Goal: Information Seeking & Learning: Learn about a topic

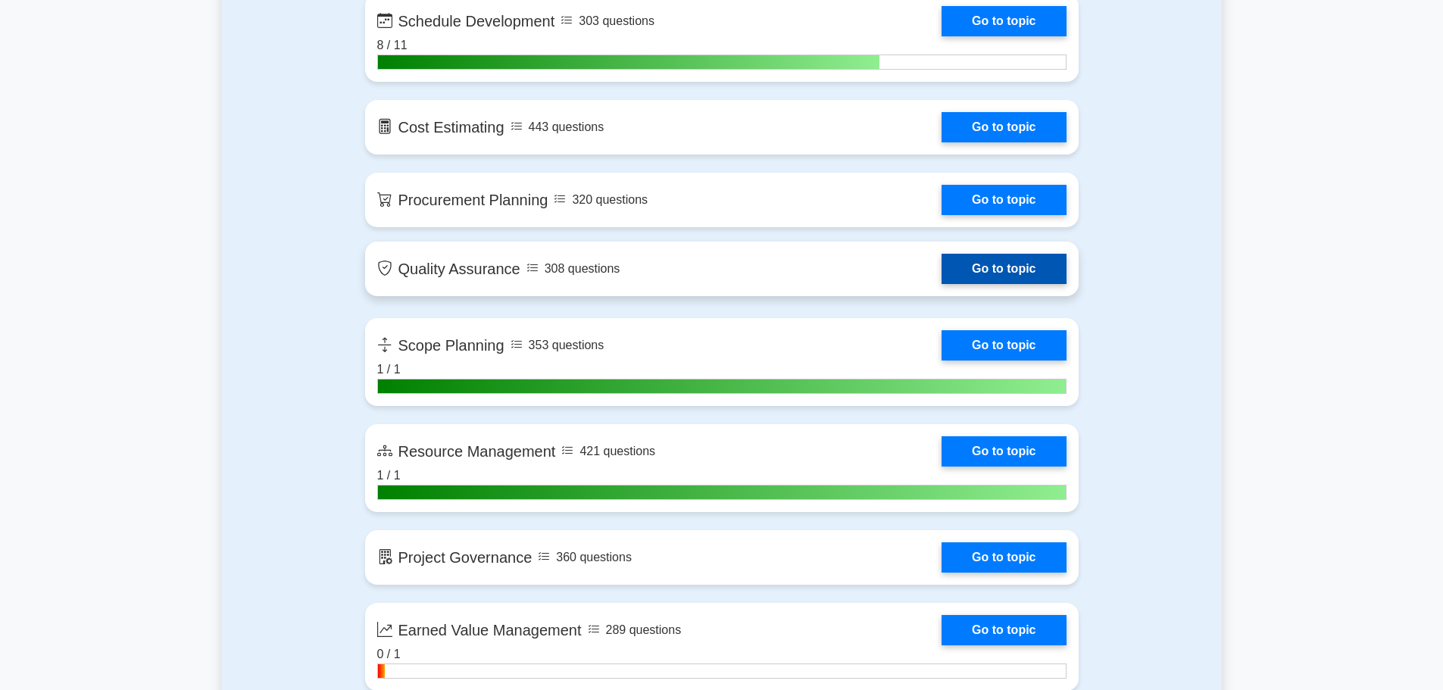
scroll to position [2273, 0]
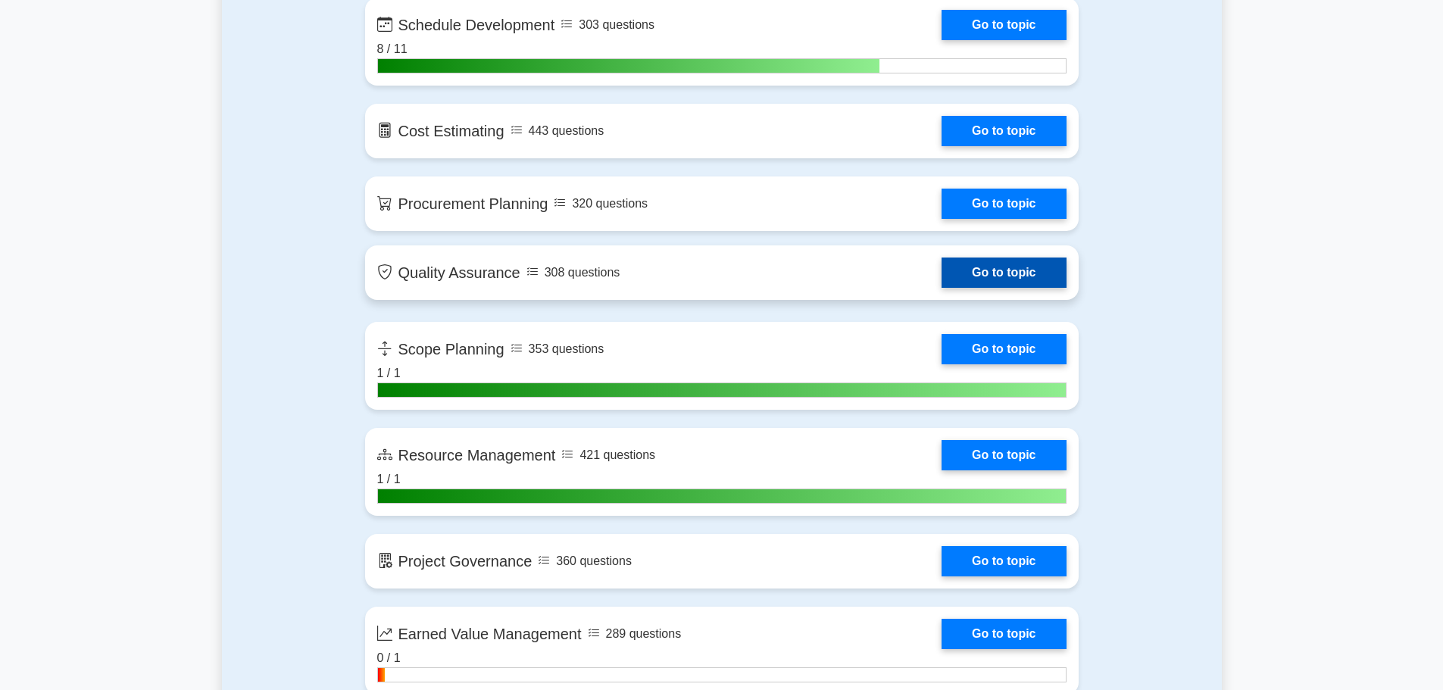
click at [942, 271] on link "Go to topic" at bounding box center [1004, 273] width 124 height 30
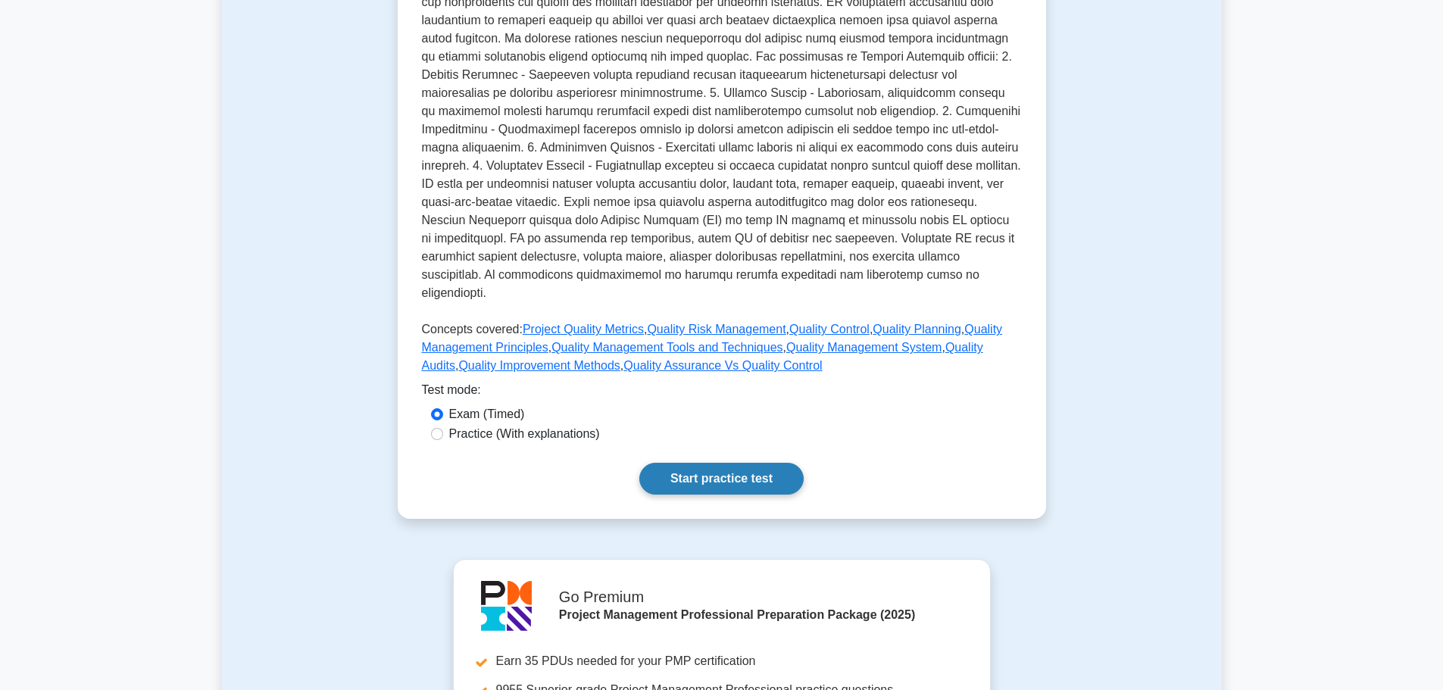
click at [722, 463] on link "Start practice test" at bounding box center [721, 479] width 164 height 32
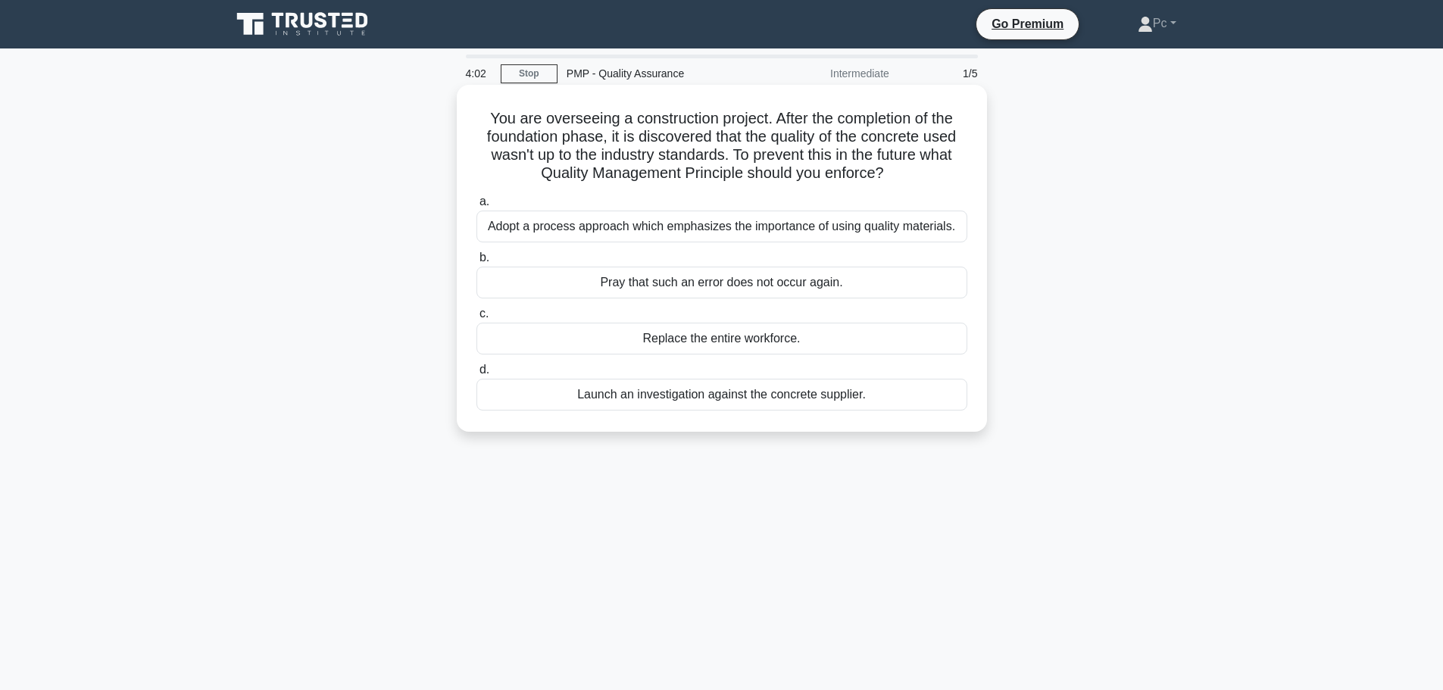
click at [708, 234] on div "Adopt a process approach which emphasizes the importance of using quality mater…" at bounding box center [722, 227] width 491 height 32
click at [477, 207] on input "a. Adopt a process approach which emphasizes the importance of using quality ma…" at bounding box center [477, 202] width 0 height 10
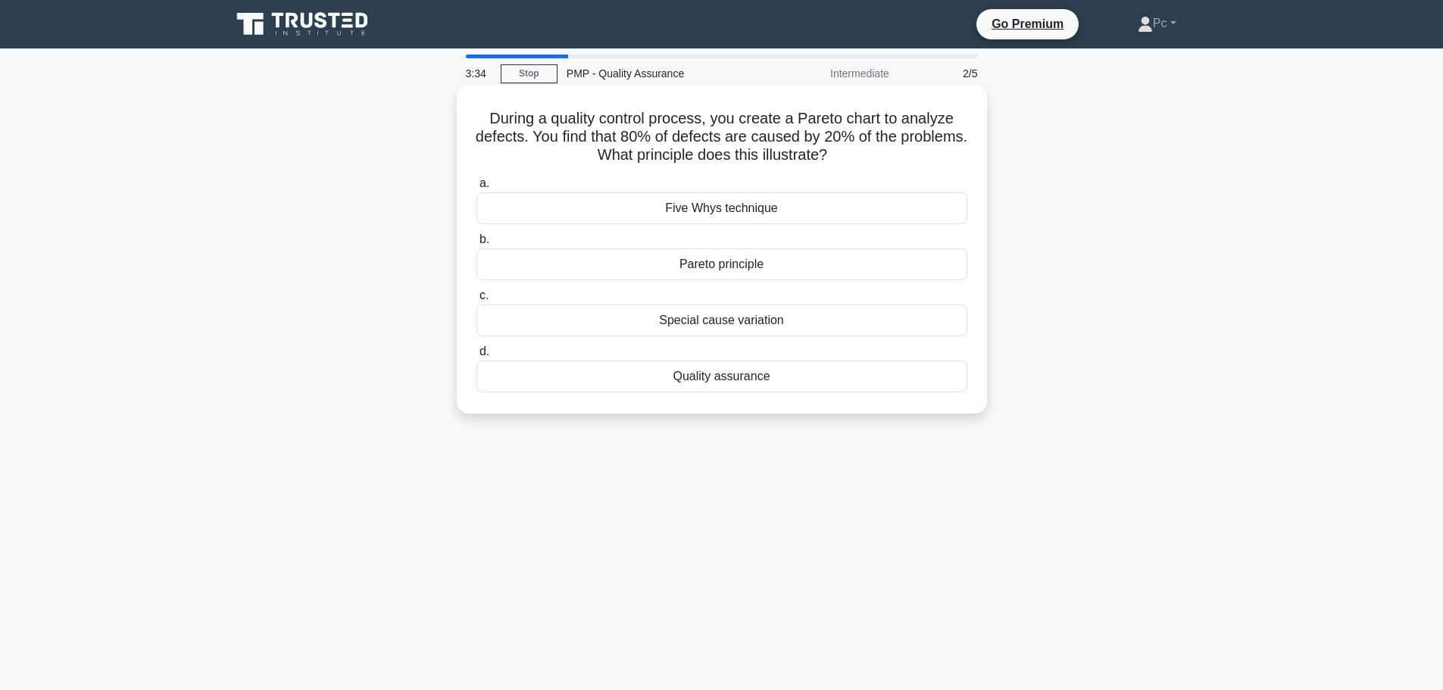
click at [726, 386] on div "Quality assurance" at bounding box center [722, 377] width 491 height 32
click at [477, 357] on input "d. Quality assurance" at bounding box center [477, 352] width 0 height 10
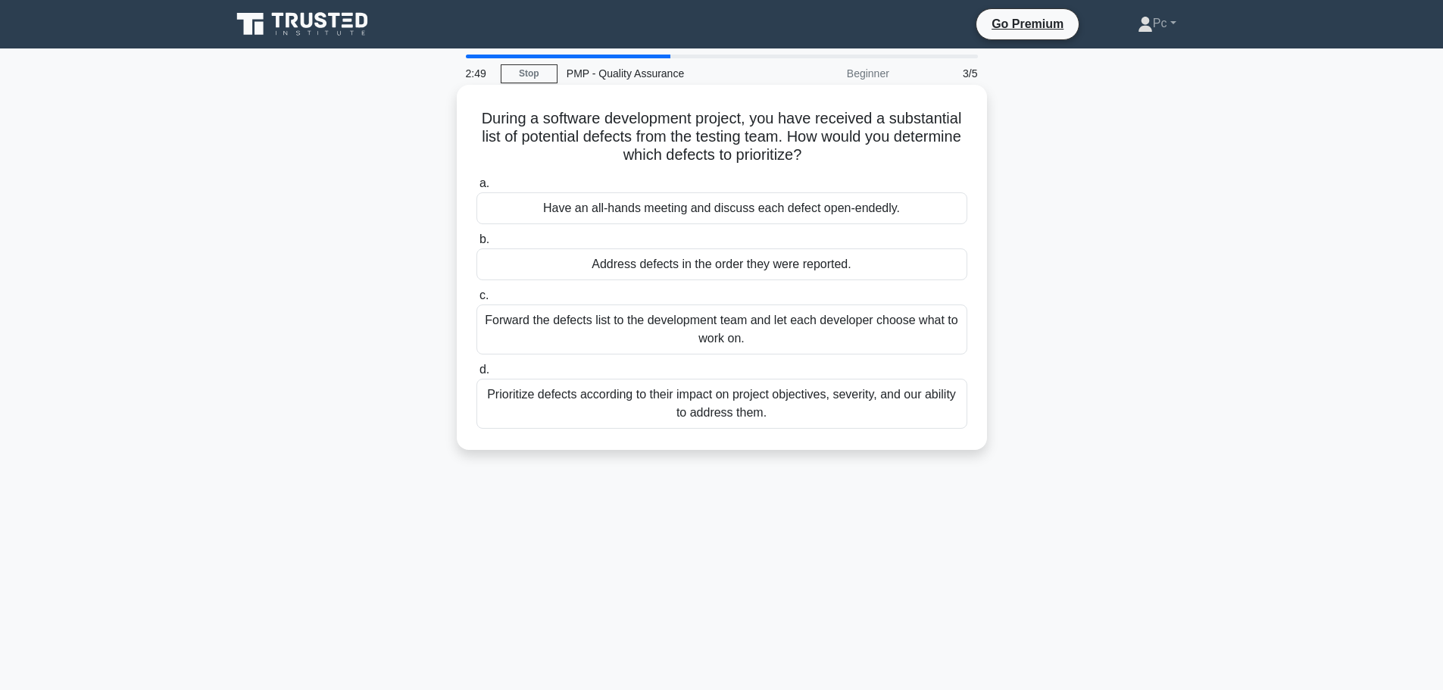
click at [873, 416] on div "Prioritize defects according to their impact on project objectives, severity, a…" at bounding box center [722, 404] width 491 height 50
click at [477, 375] on input "d. Prioritize defects according to their impact on project objectives, severity…" at bounding box center [477, 370] width 0 height 10
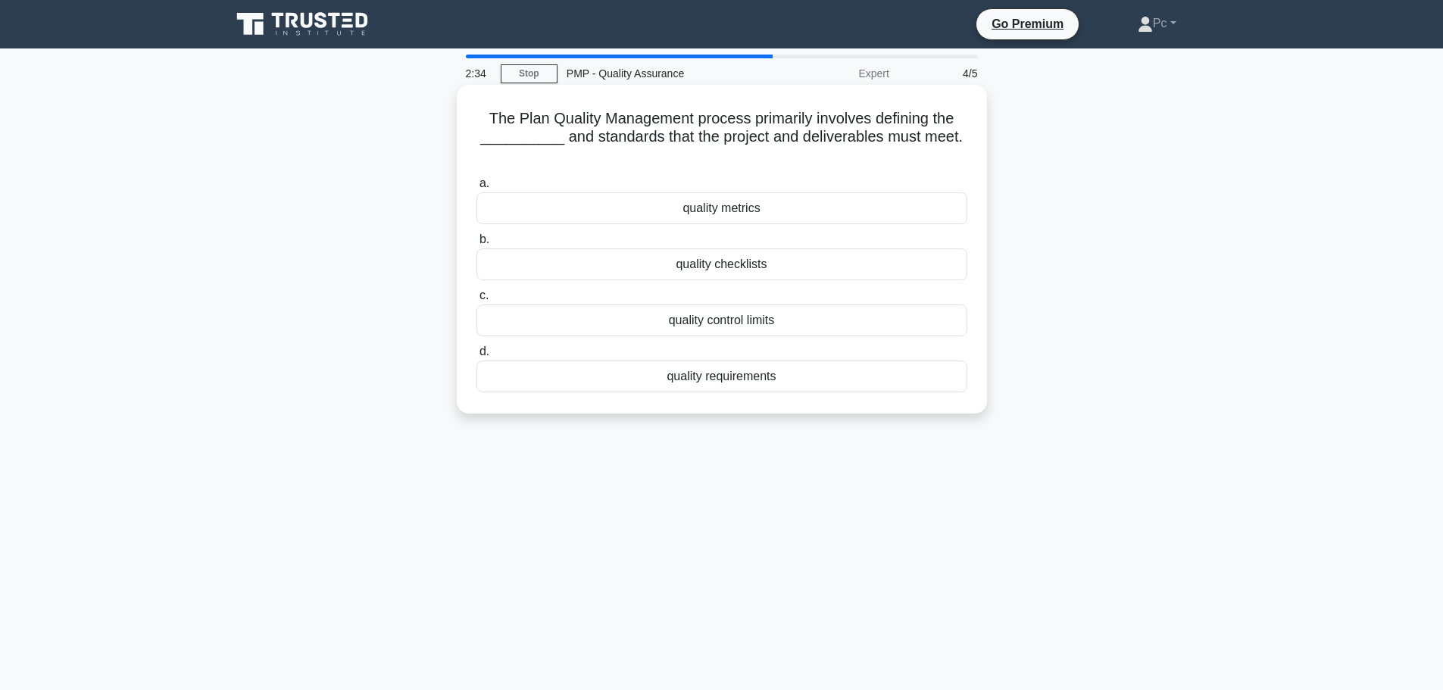
click at [769, 213] on div "quality metrics" at bounding box center [722, 208] width 491 height 32
click at [477, 189] on input "a. quality metrics" at bounding box center [477, 184] width 0 height 10
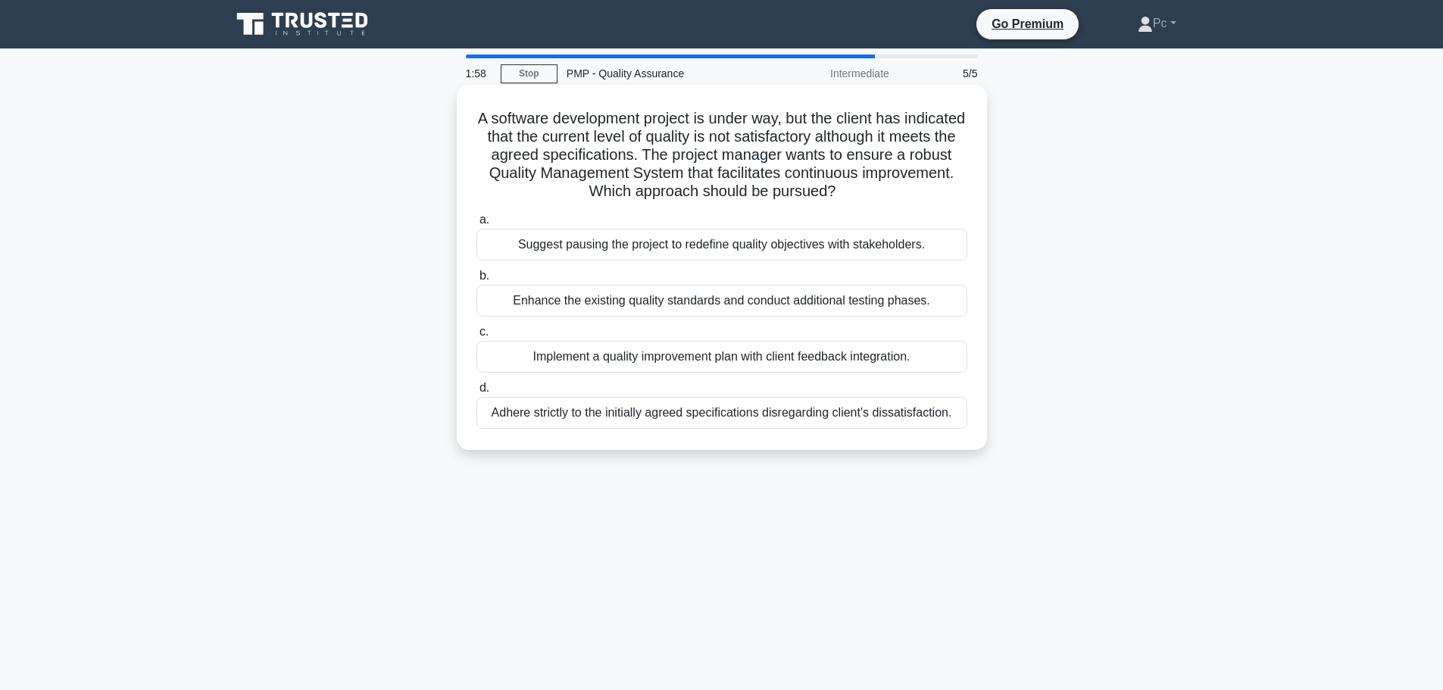
click at [853, 364] on div "Implement a quality improvement plan with client feedback integration." at bounding box center [722, 357] width 491 height 32
click at [477, 337] on input "c. Implement a quality improvement plan with client feedback integration." at bounding box center [477, 332] width 0 height 10
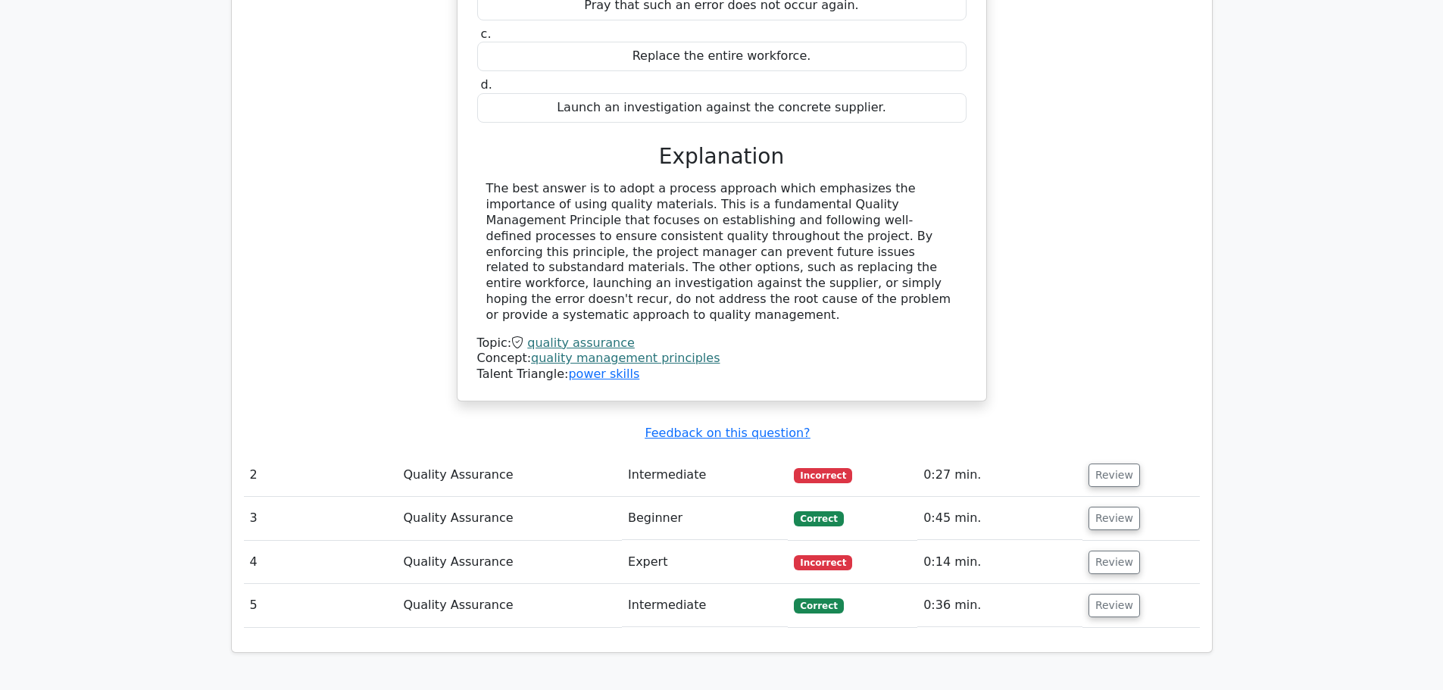
scroll to position [1364, 0]
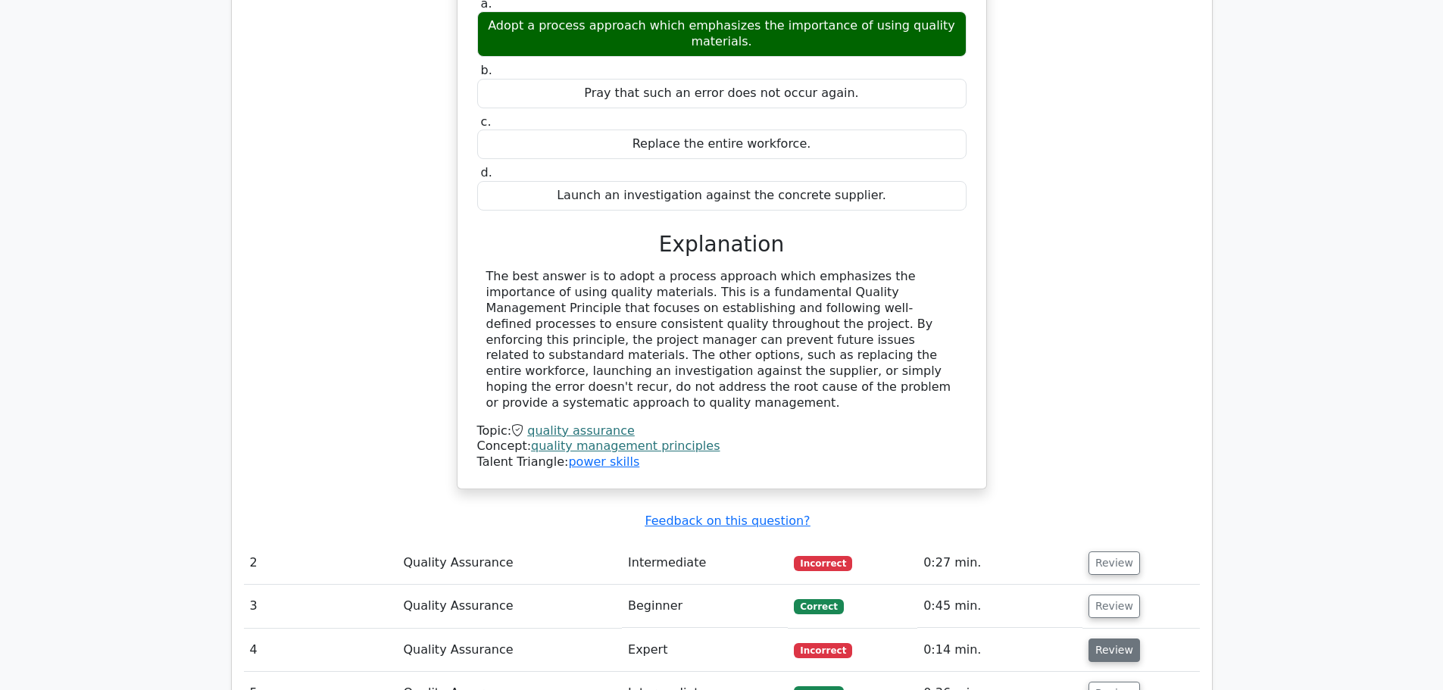
click at [1111, 639] on button "Review" at bounding box center [1115, 650] width 52 height 23
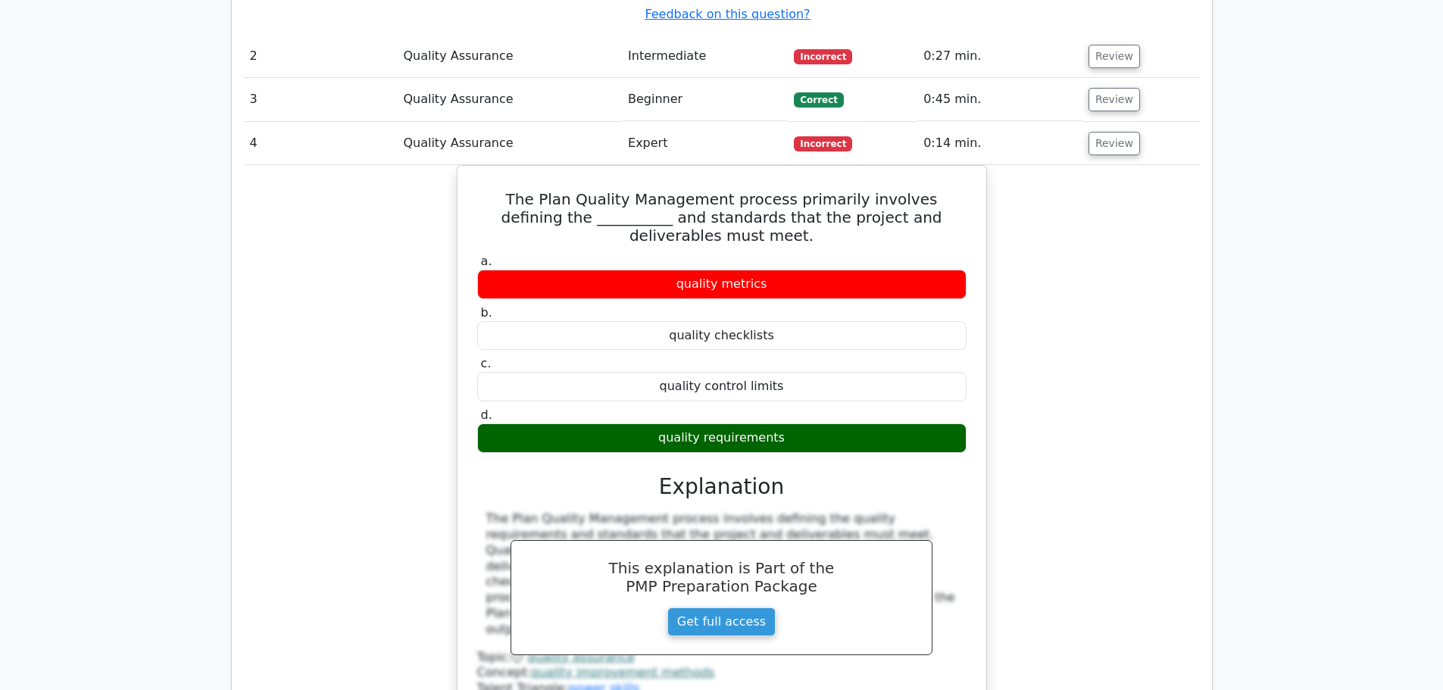
scroll to position [1591, 0]
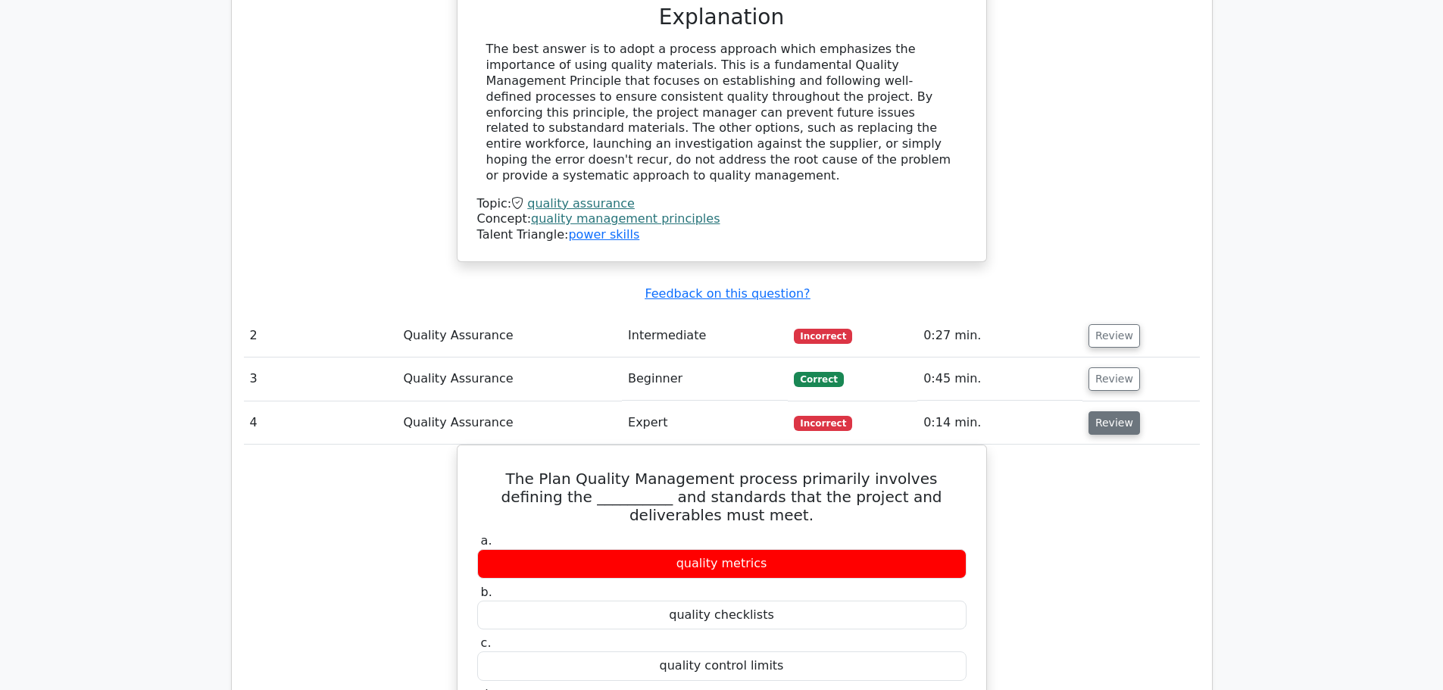
click at [1104, 411] on button "Review" at bounding box center [1115, 422] width 52 height 23
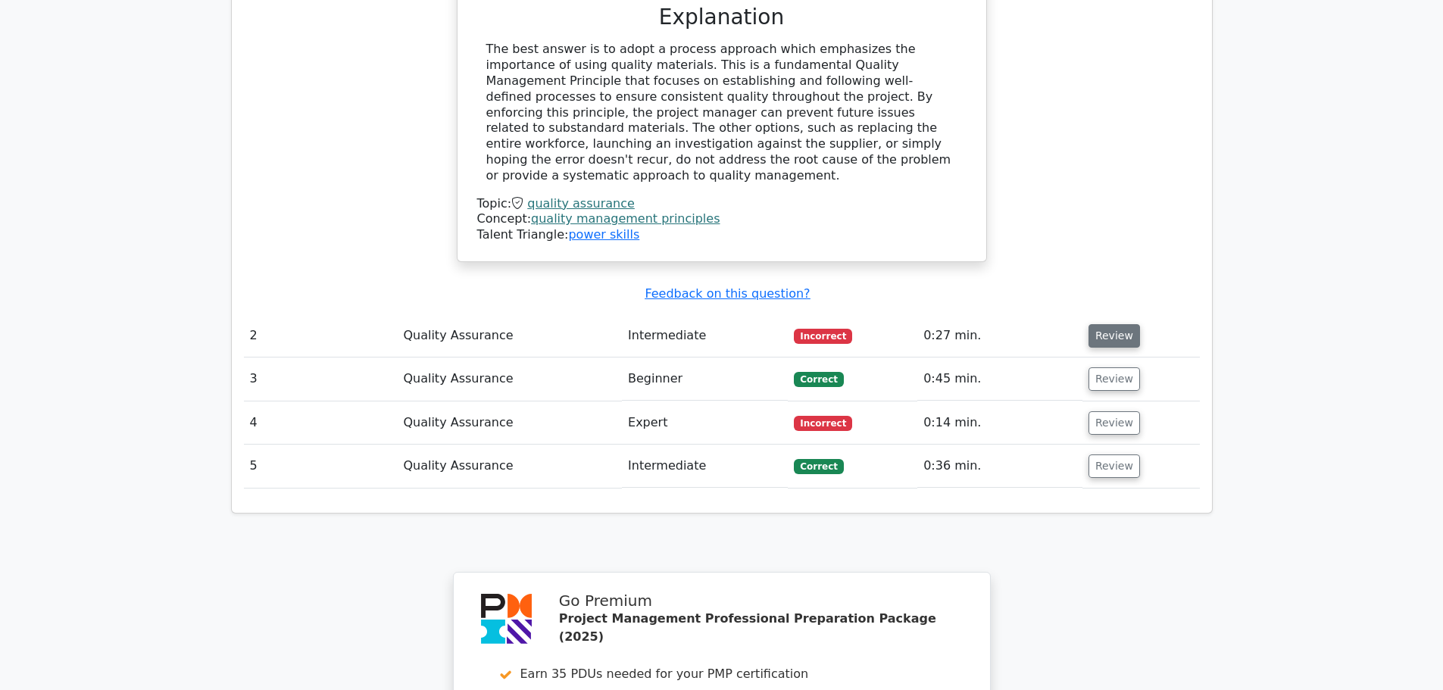
click at [1109, 324] on button "Review" at bounding box center [1115, 335] width 52 height 23
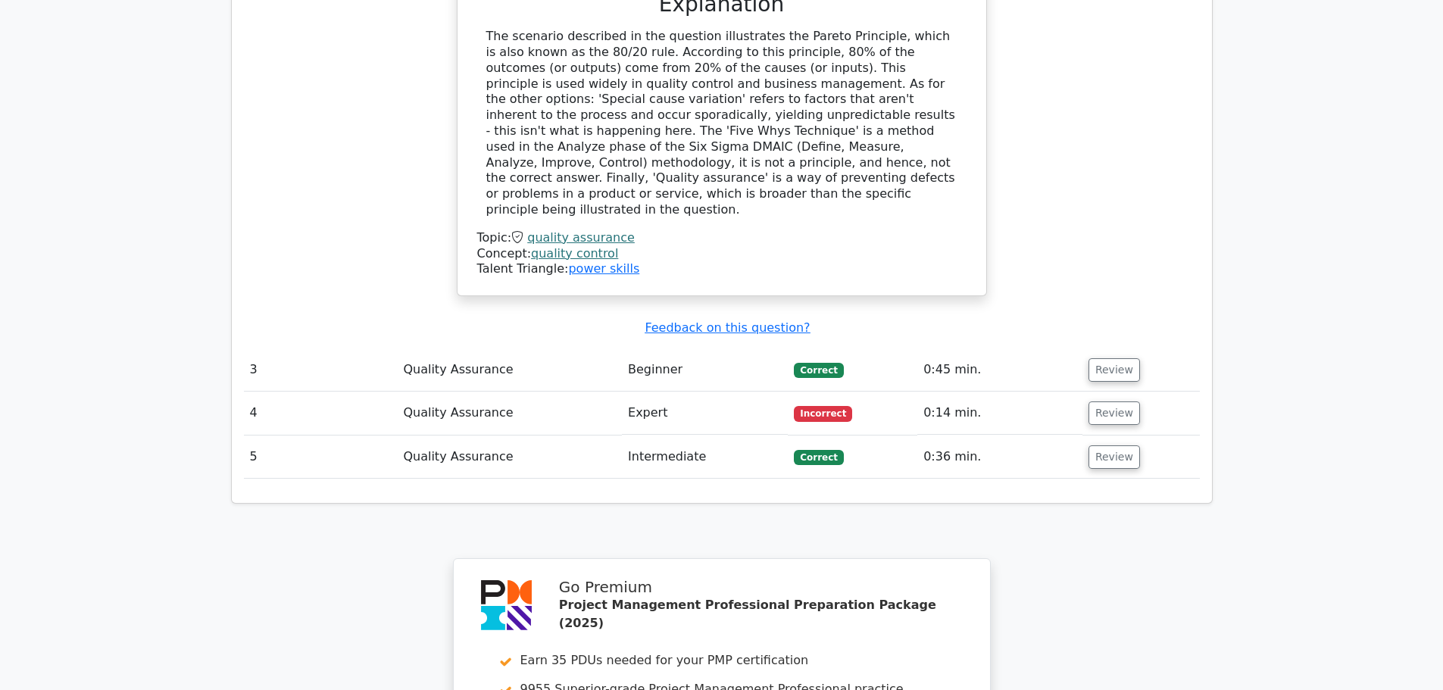
scroll to position [2673, 0]
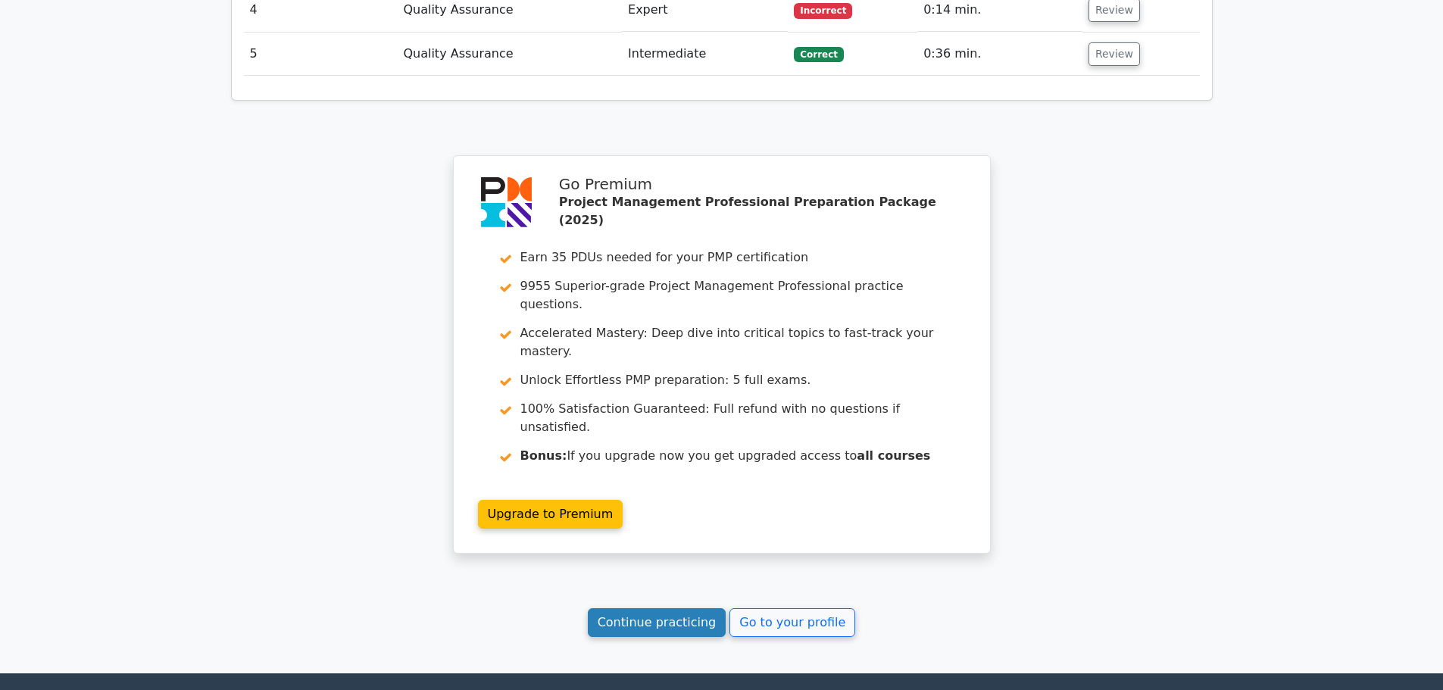
click at [642, 608] on link "Continue practicing" at bounding box center [657, 622] width 139 height 29
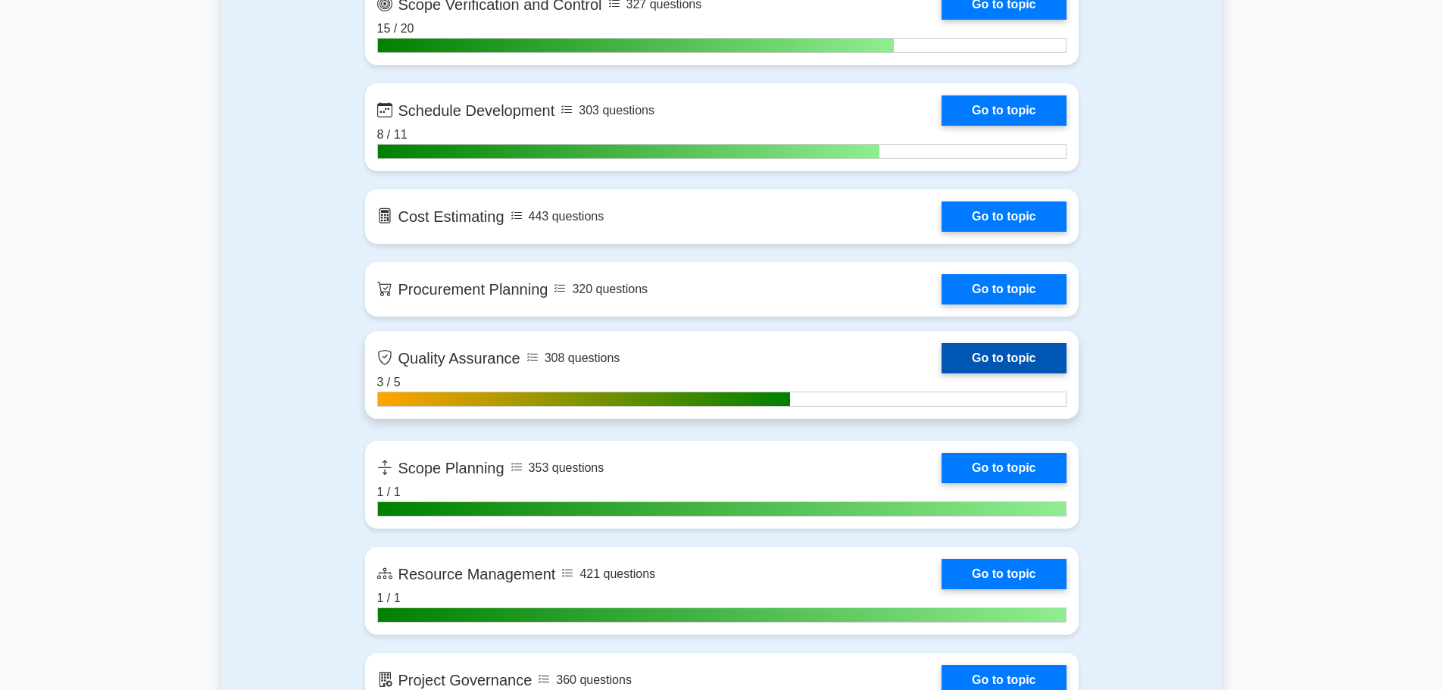
scroll to position [2197, 0]
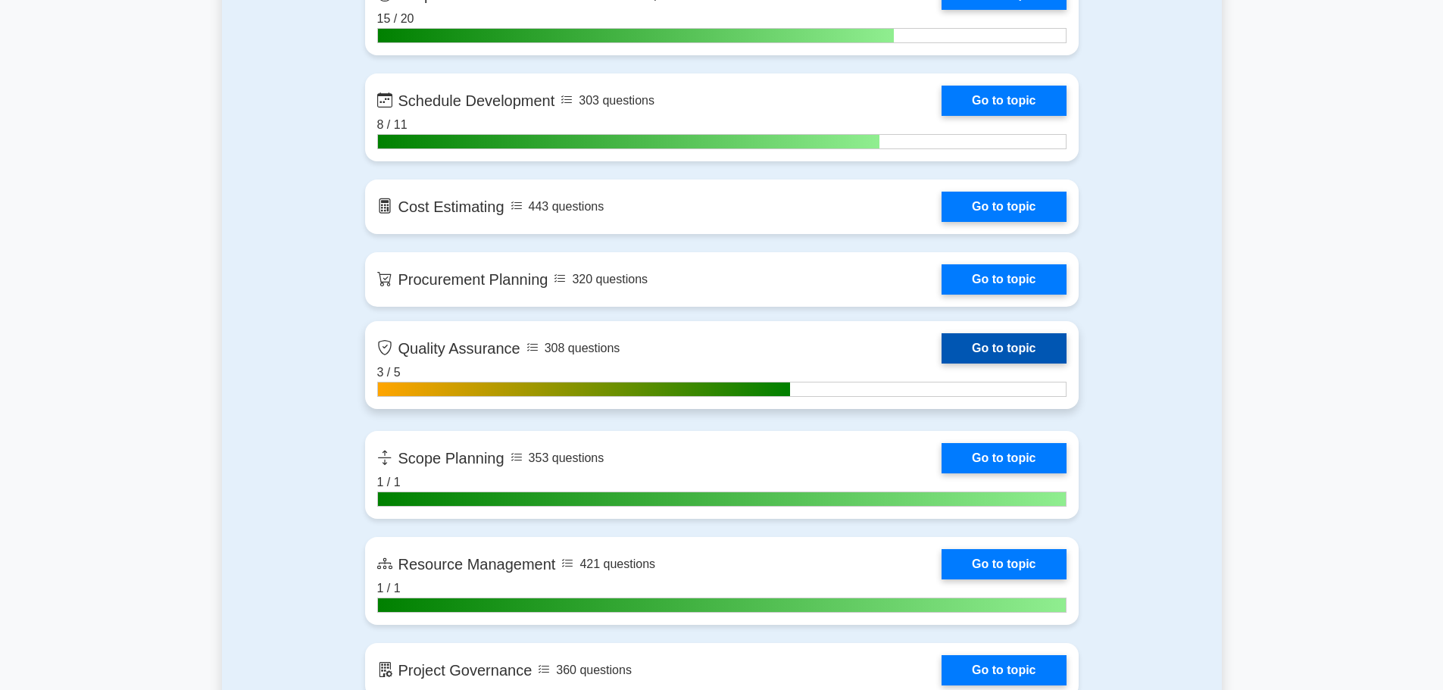
click at [942, 353] on link "Go to topic" at bounding box center [1004, 348] width 124 height 30
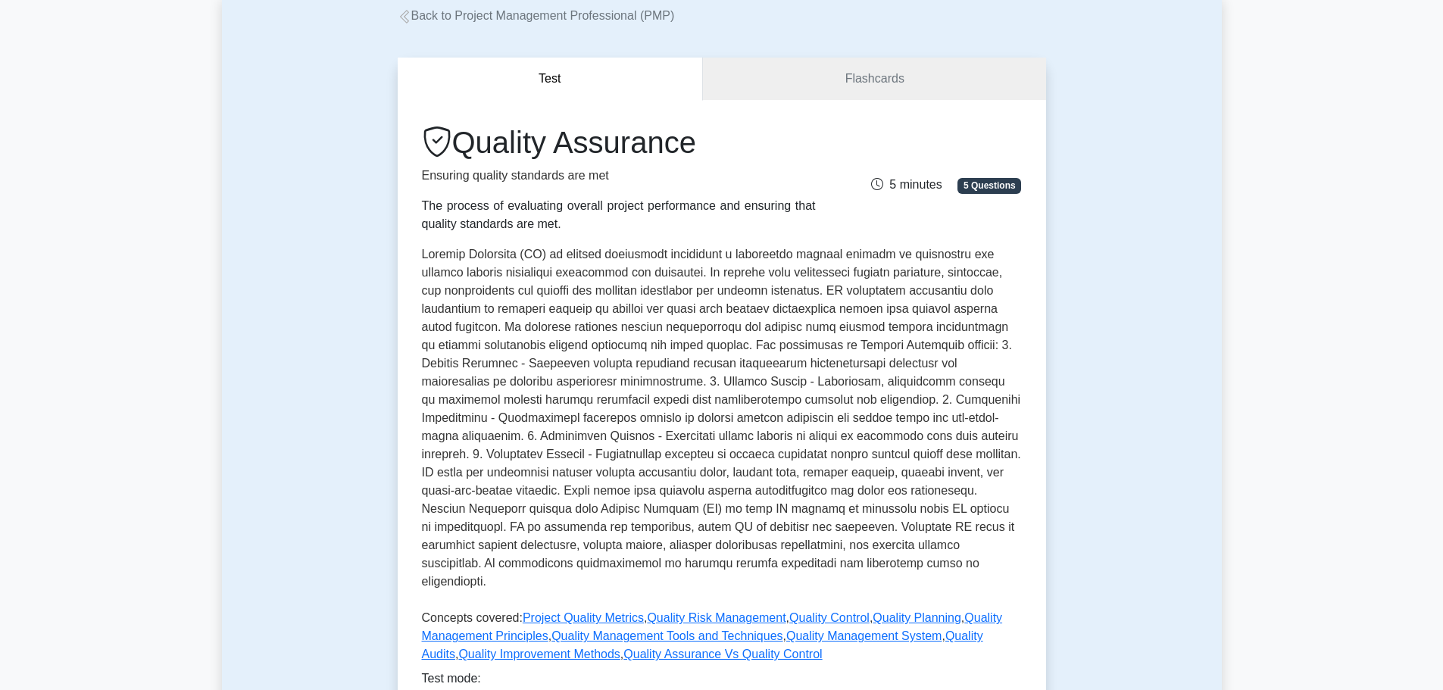
scroll to position [455, 0]
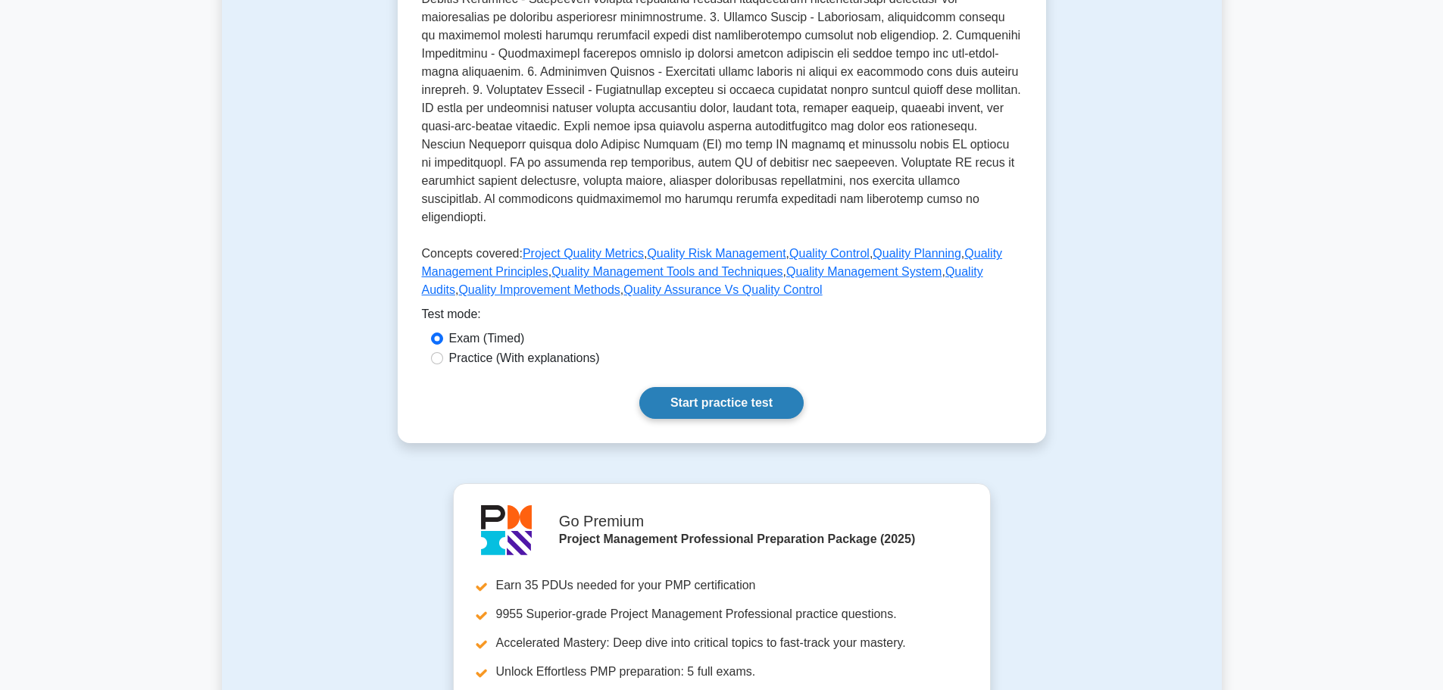
click at [724, 389] on link "Start practice test" at bounding box center [721, 403] width 164 height 32
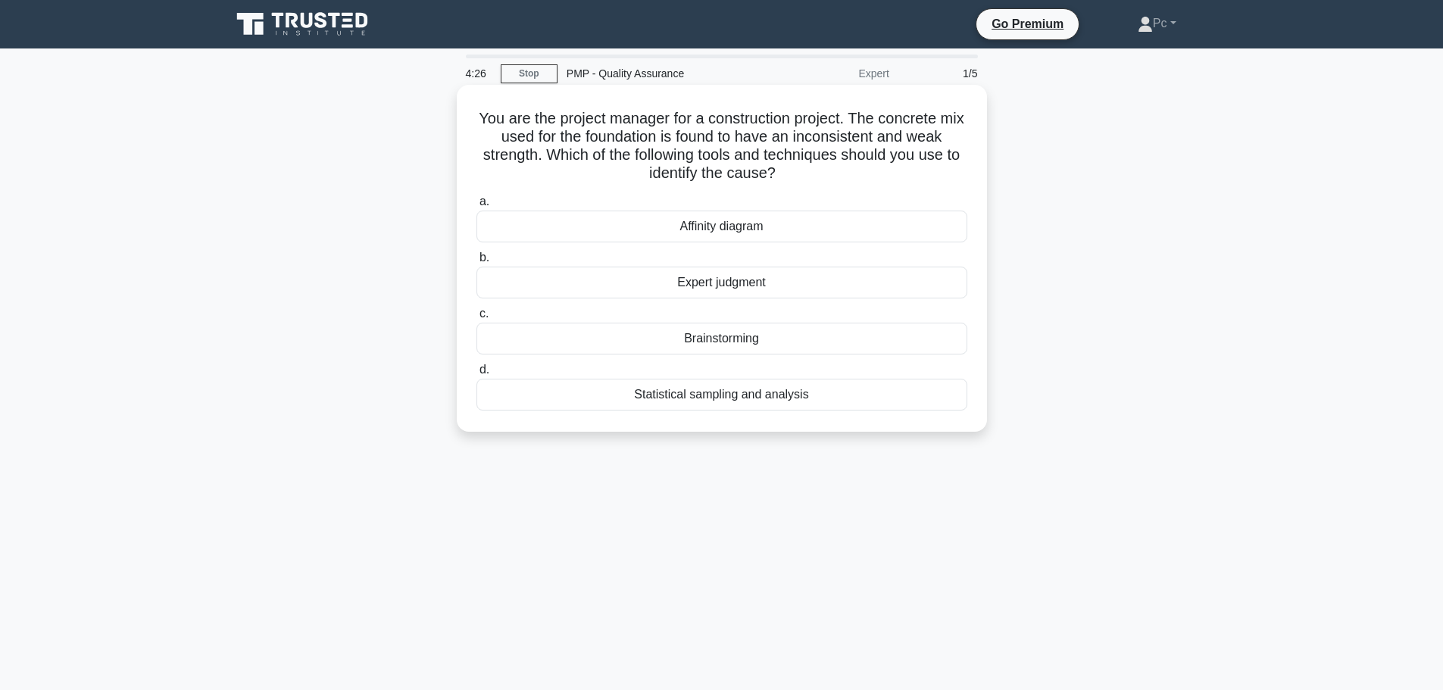
click at [770, 397] on div "Statistical sampling and analysis" at bounding box center [722, 395] width 491 height 32
click at [477, 375] on input "d. Statistical sampling and analysis" at bounding box center [477, 370] width 0 height 10
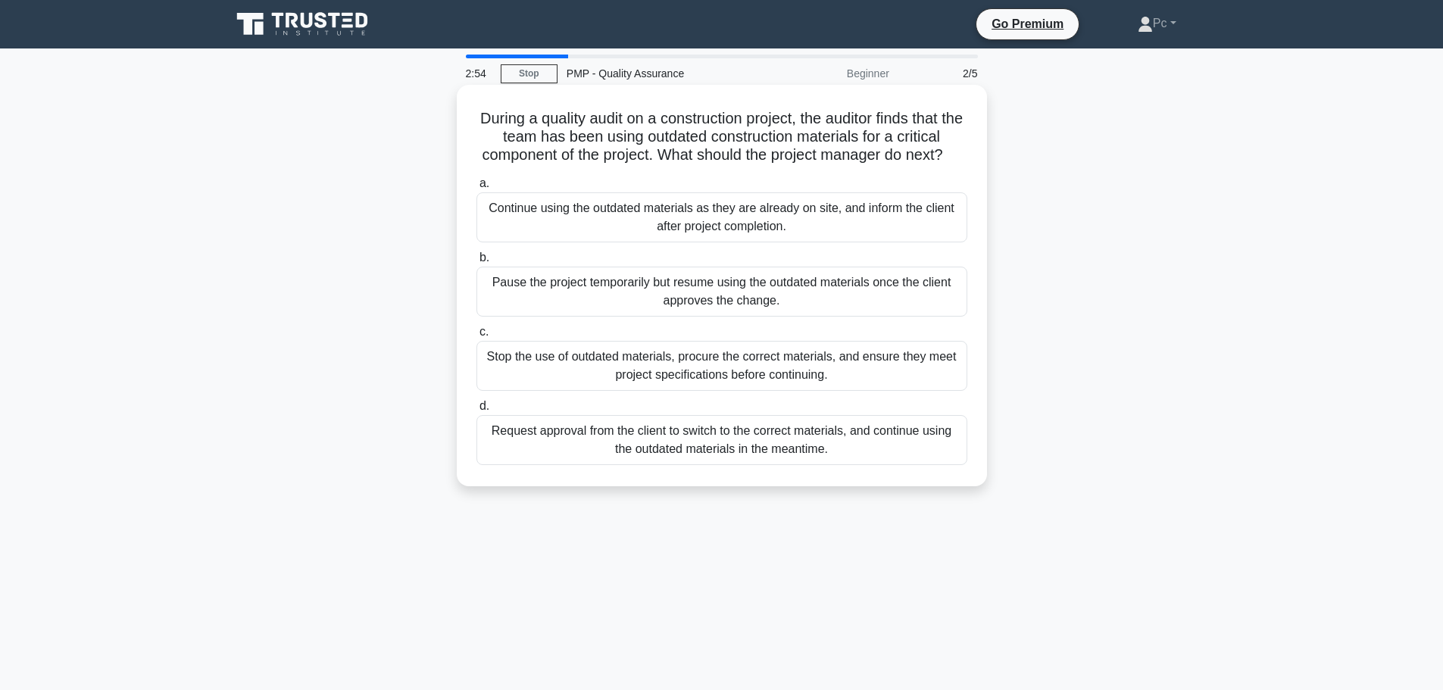
click at [805, 389] on div "Stop the use of outdated materials, procure the correct materials, and ensure t…" at bounding box center [722, 366] width 491 height 50
click at [477, 337] on input "c. Stop the use of outdated materials, procure the correct materials, and ensur…" at bounding box center [477, 332] width 0 height 10
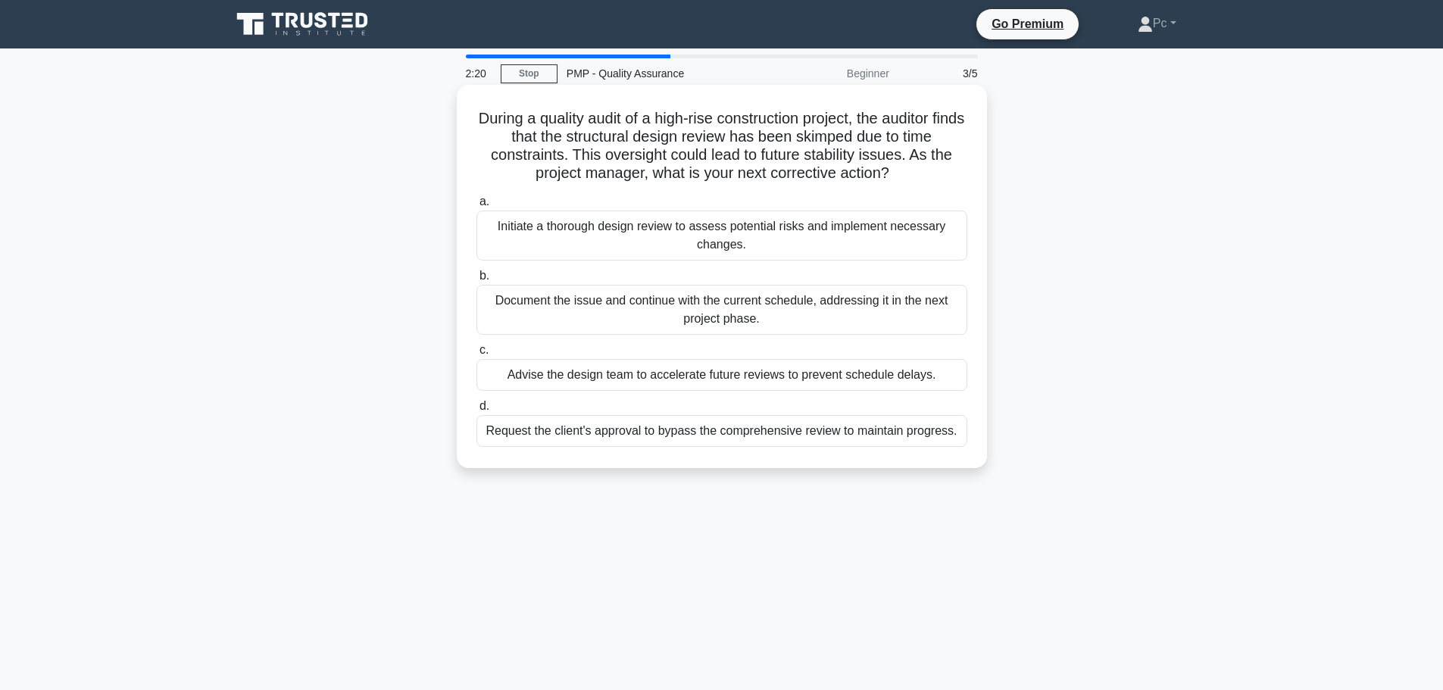
click at [723, 248] on div "Initiate a thorough design review to assess potential risks and implement neces…" at bounding box center [722, 236] width 491 height 50
click at [477, 207] on input "a. Initiate a thorough design review to assess potential risks and implement ne…" at bounding box center [477, 202] width 0 height 10
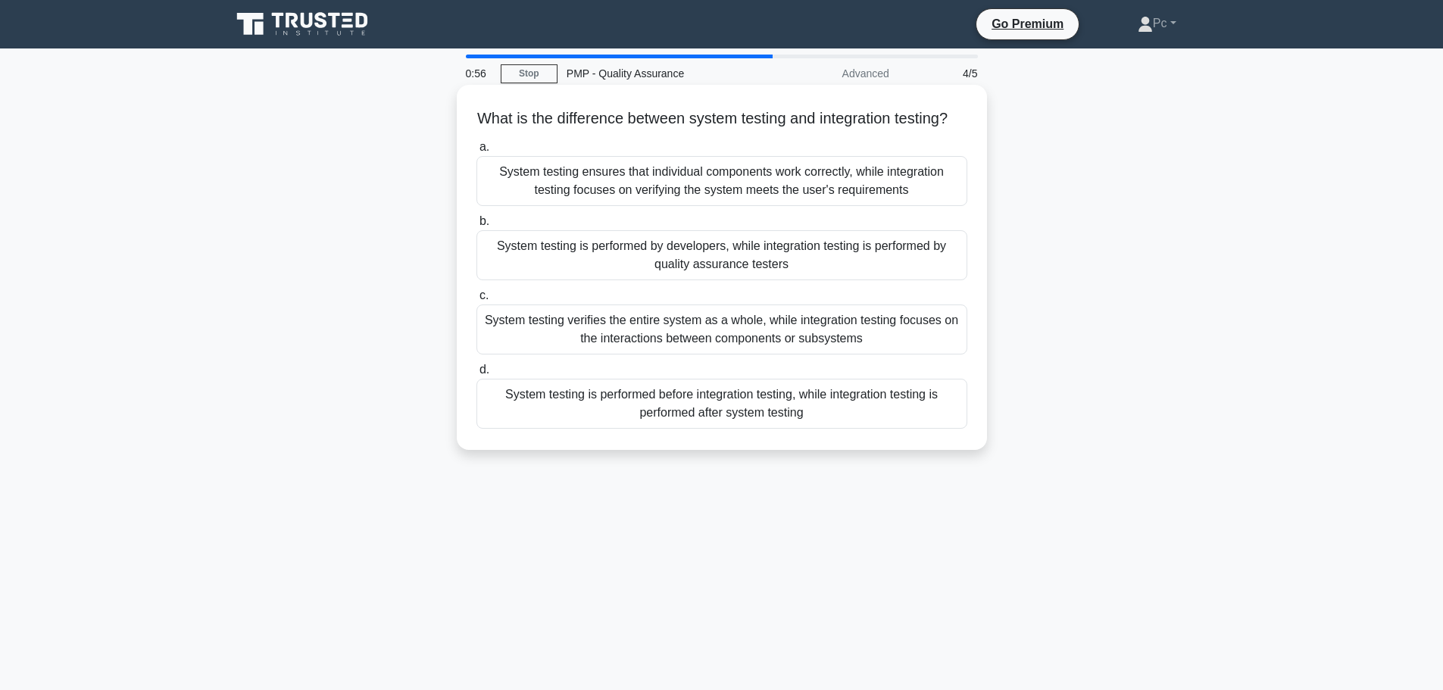
click at [760, 192] on div "System testing ensures that individual components work correctly, while integra…" at bounding box center [722, 181] width 491 height 50
click at [477, 152] on input "a. System testing ensures that individual components work correctly, while inte…" at bounding box center [477, 147] width 0 height 10
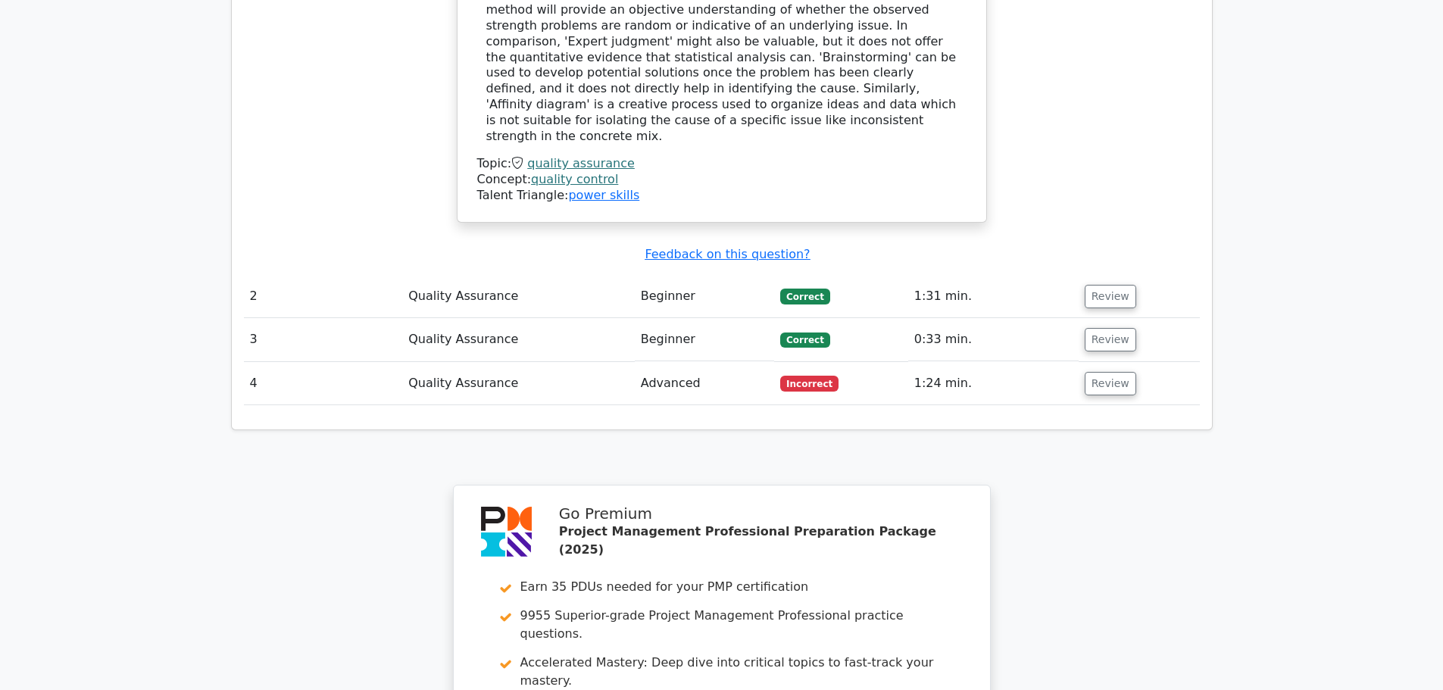
scroll to position [1667, 0]
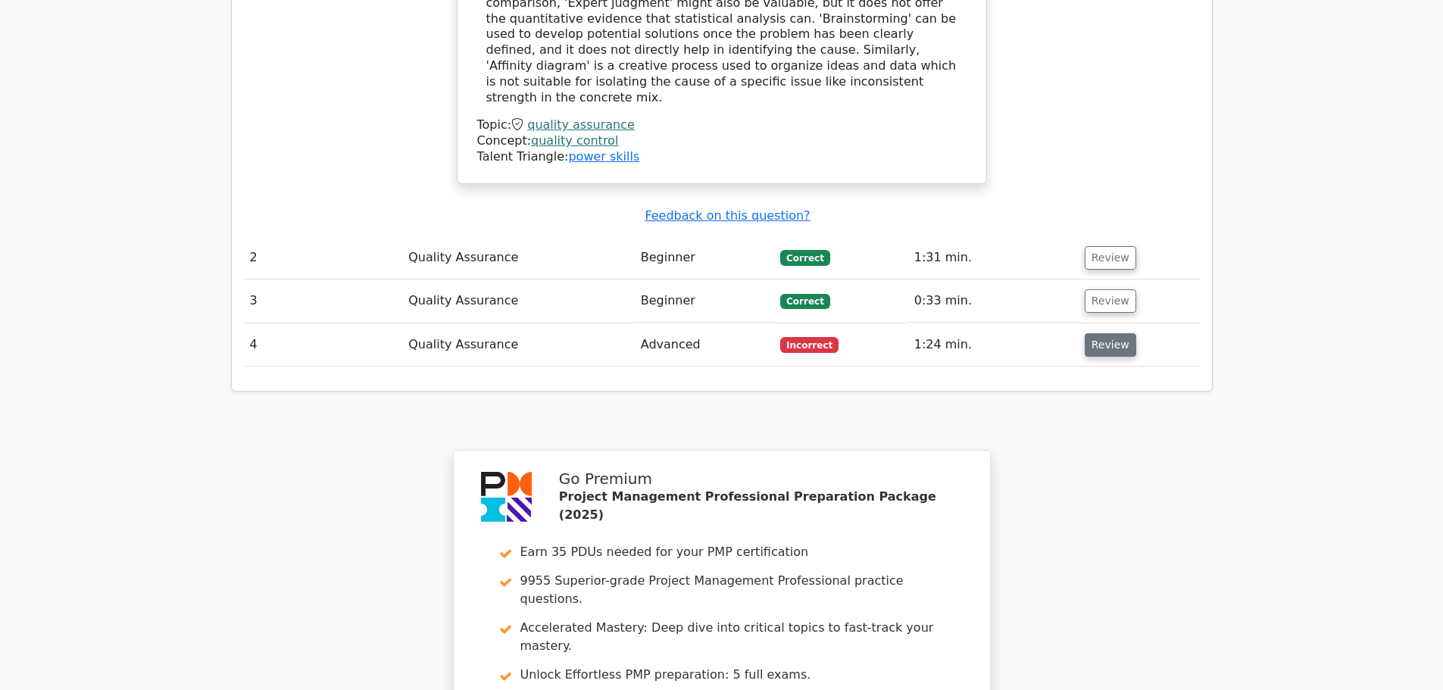
click at [1098, 333] on button "Review" at bounding box center [1111, 344] width 52 height 23
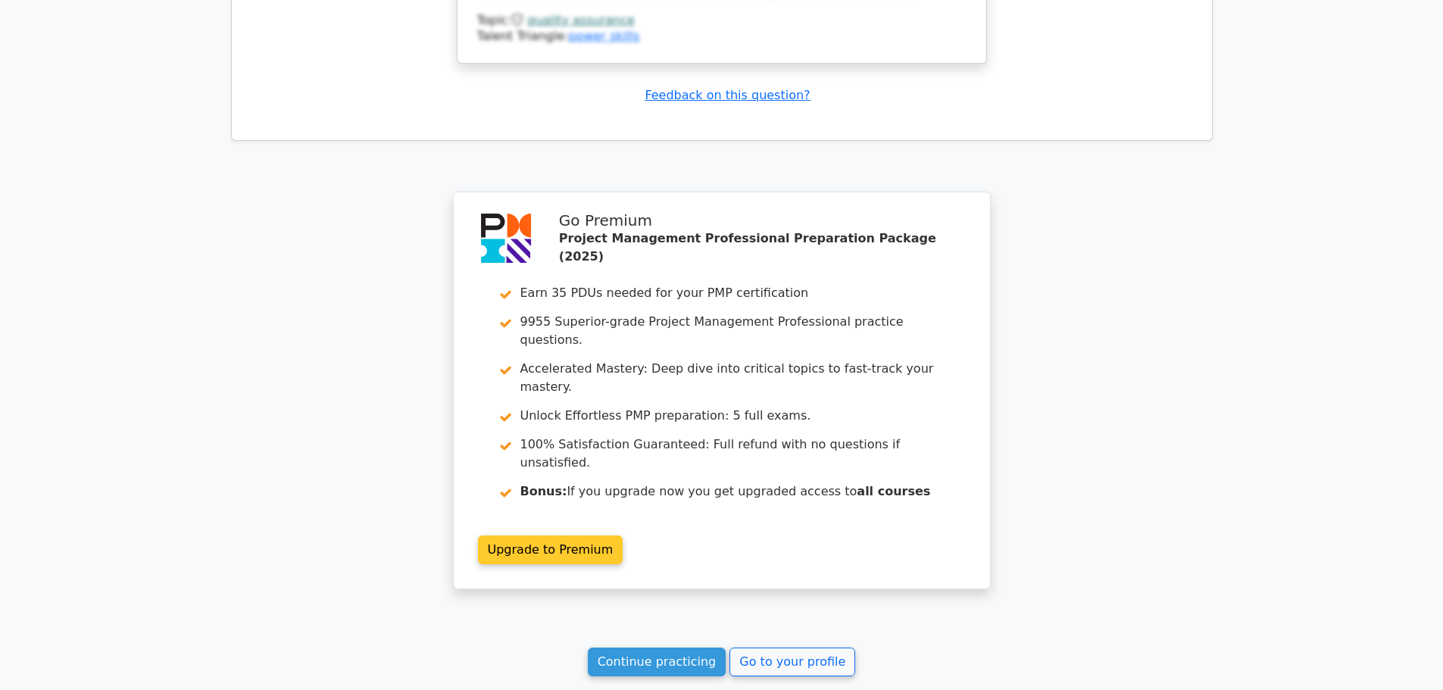
scroll to position [2687, 0]
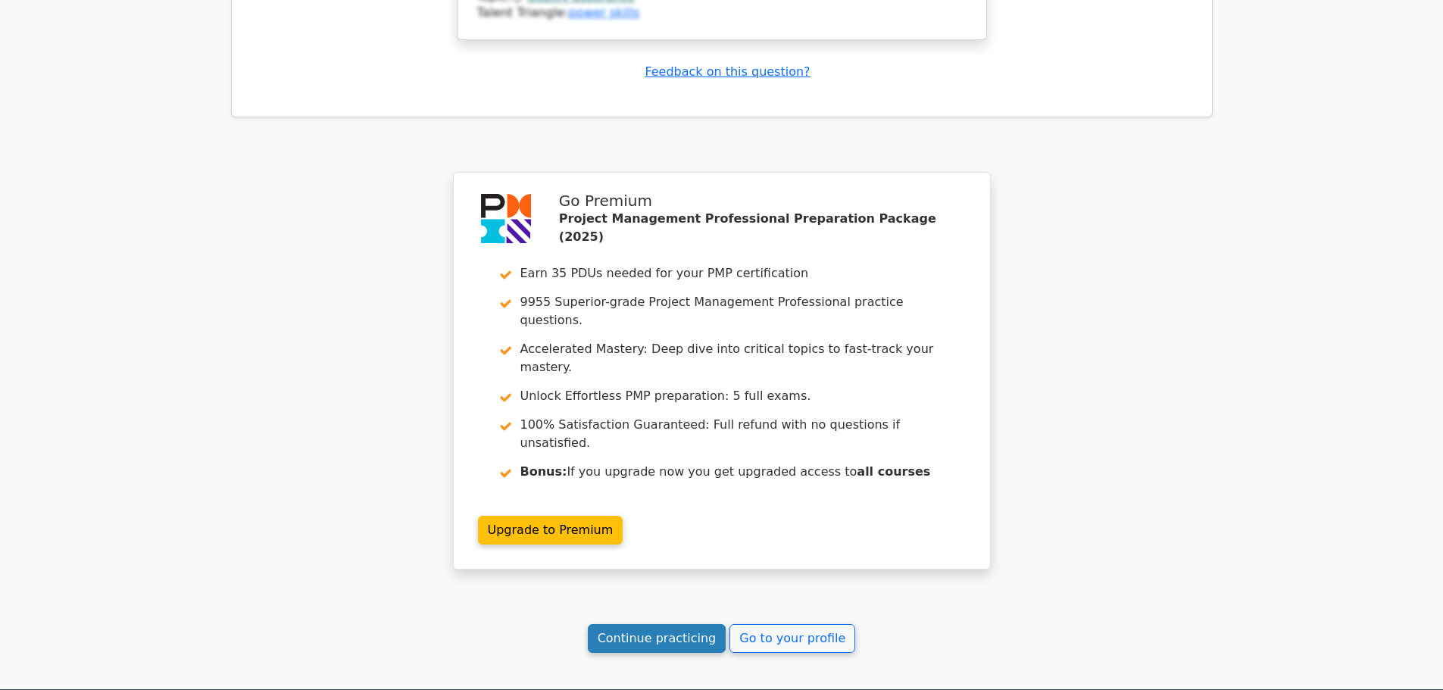
click at [667, 624] on link "Continue practicing" at bounding box center [657, 638] width 139 height 29
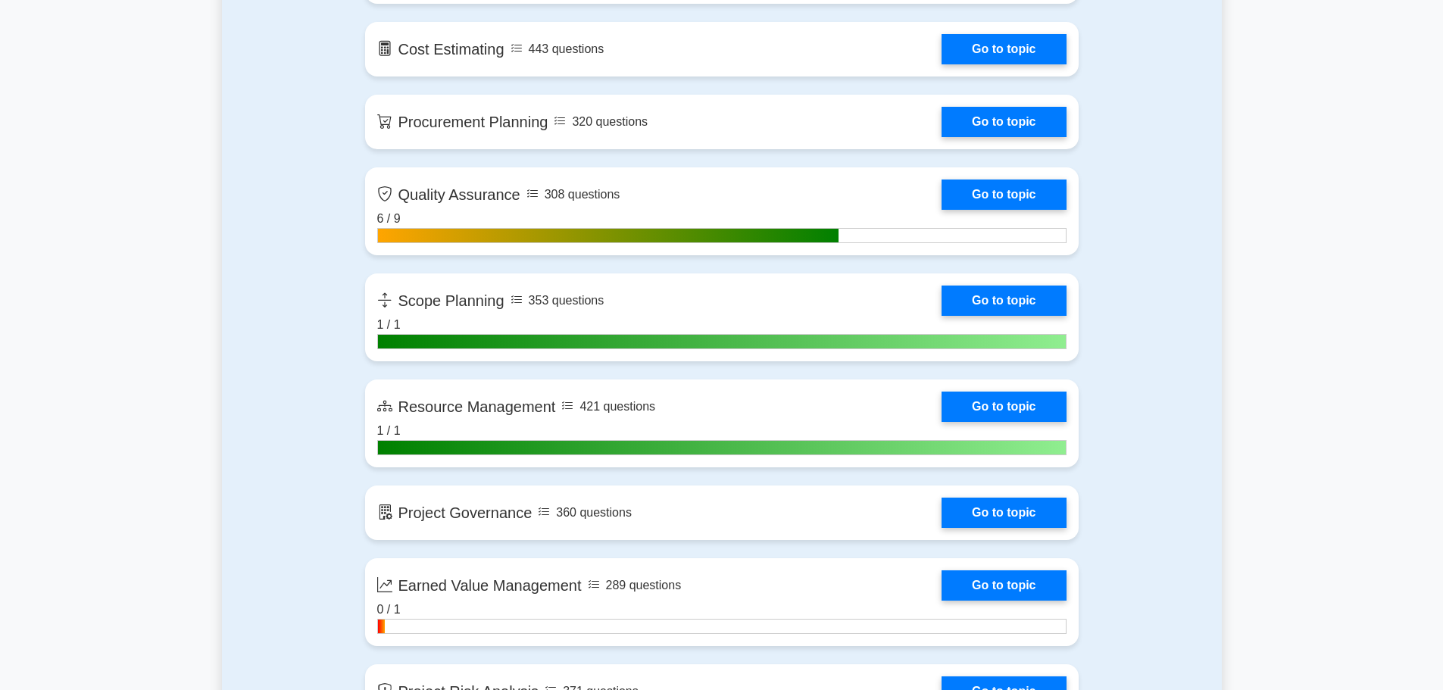
scroll to position [2348, 0]
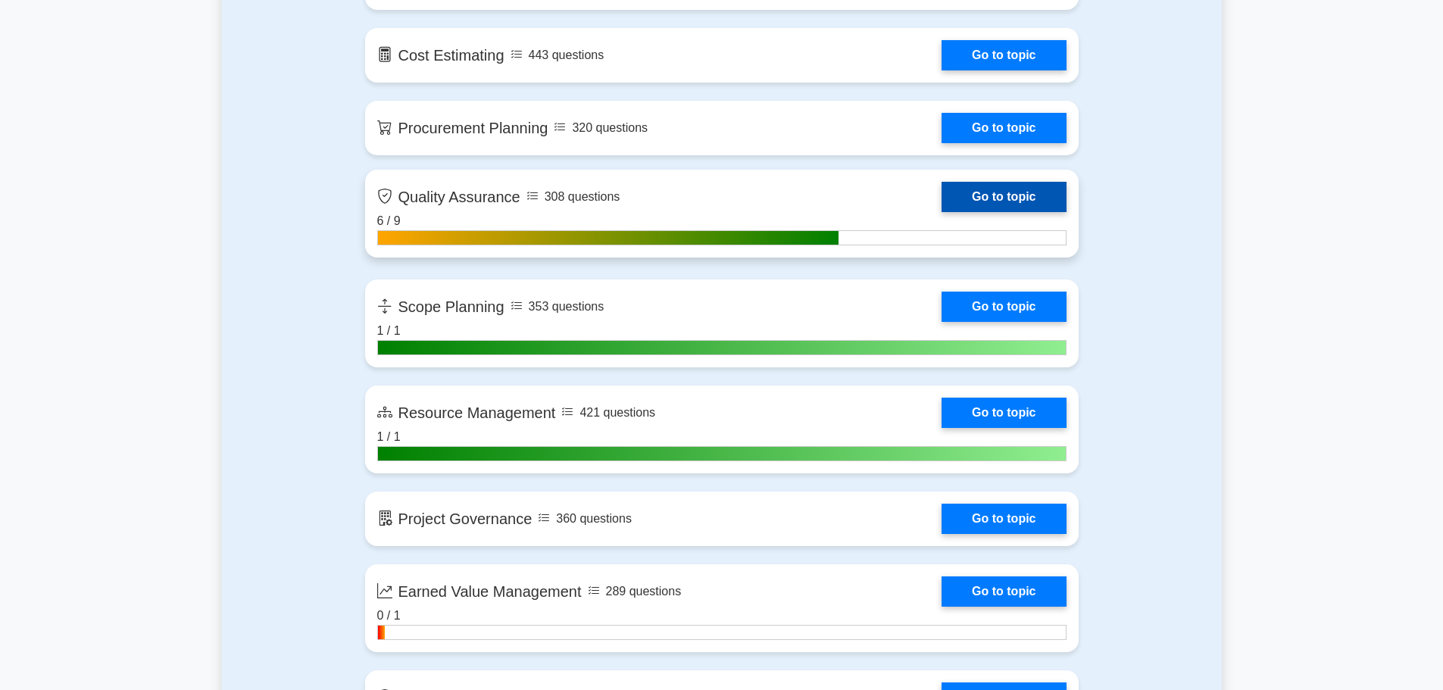
click at [942, 212] on link "Go to topic" at bounding box center [1004, 197] width 124 height 30
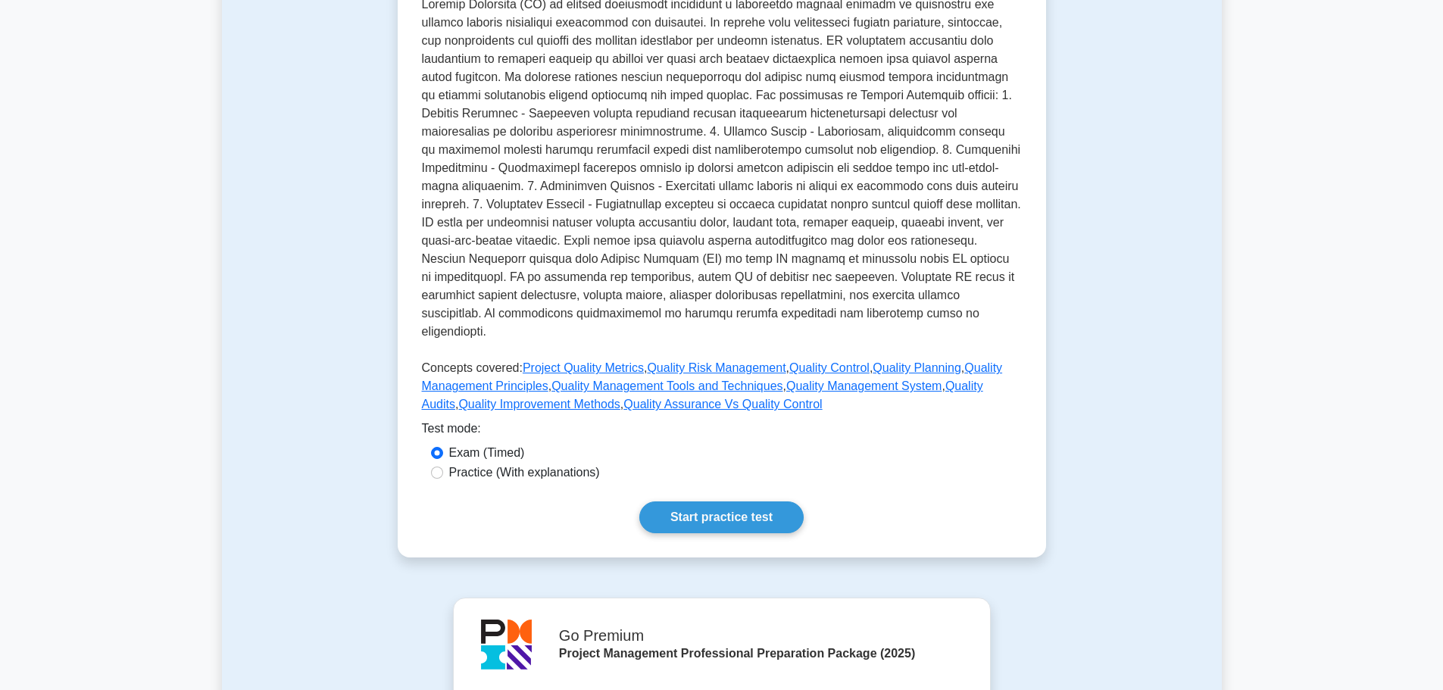
scroll to position [379, 0]
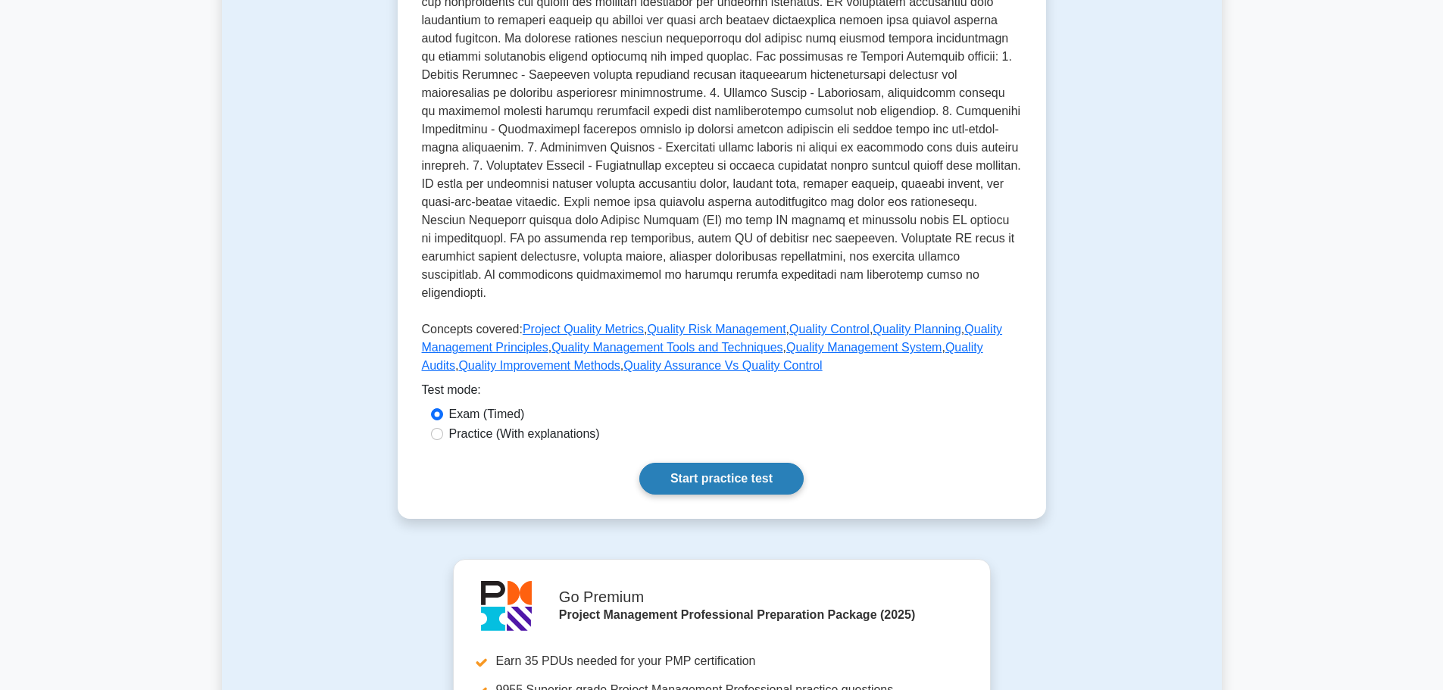
click at [692, 463] on link "Start practice test" at bounding box center [721, 479] width 164 height 32
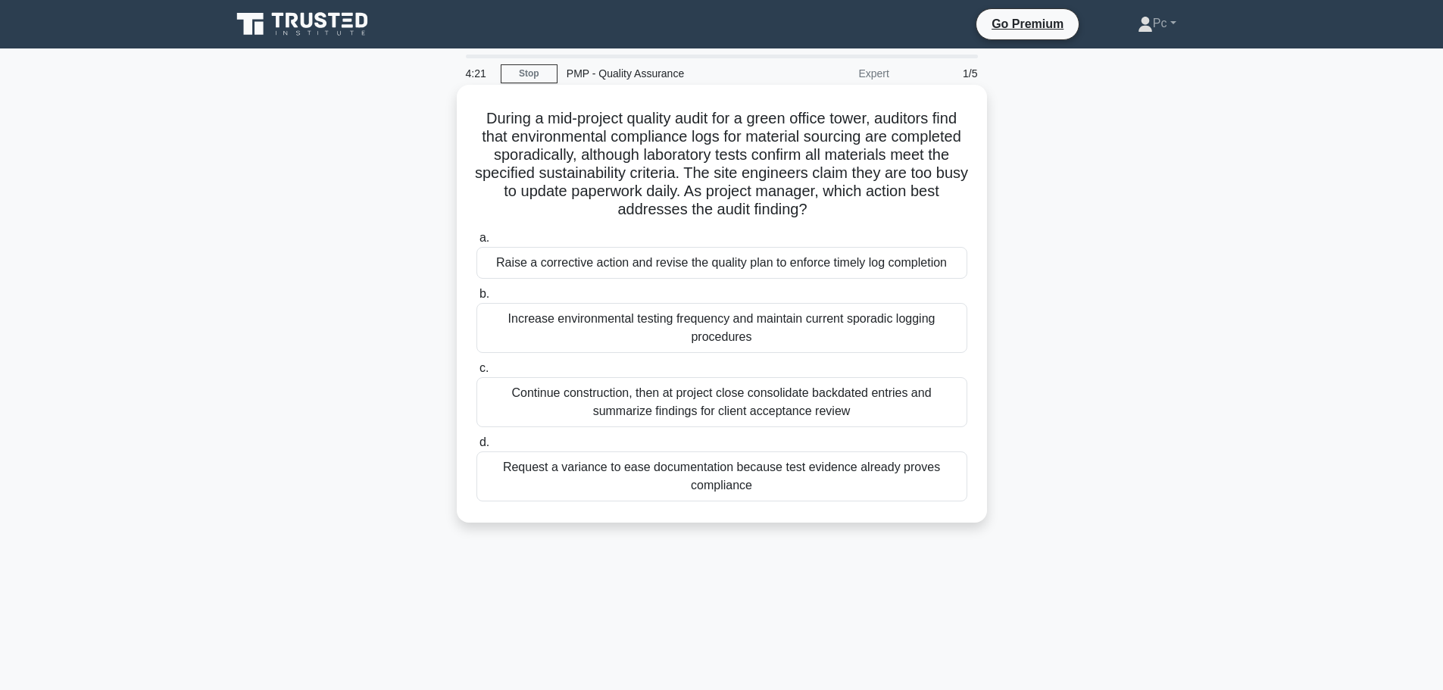
click at [634, 267] on div "Raise a corrective action and revise the quality plan to enforce timely log com…" at bounding box center [722, 263] width 491 height 32
click at [477, 243] on input "a. Raise a corrective action and revise the quality plan to enforce timely log …" at bounding box center [477, 238] width 0 height 10
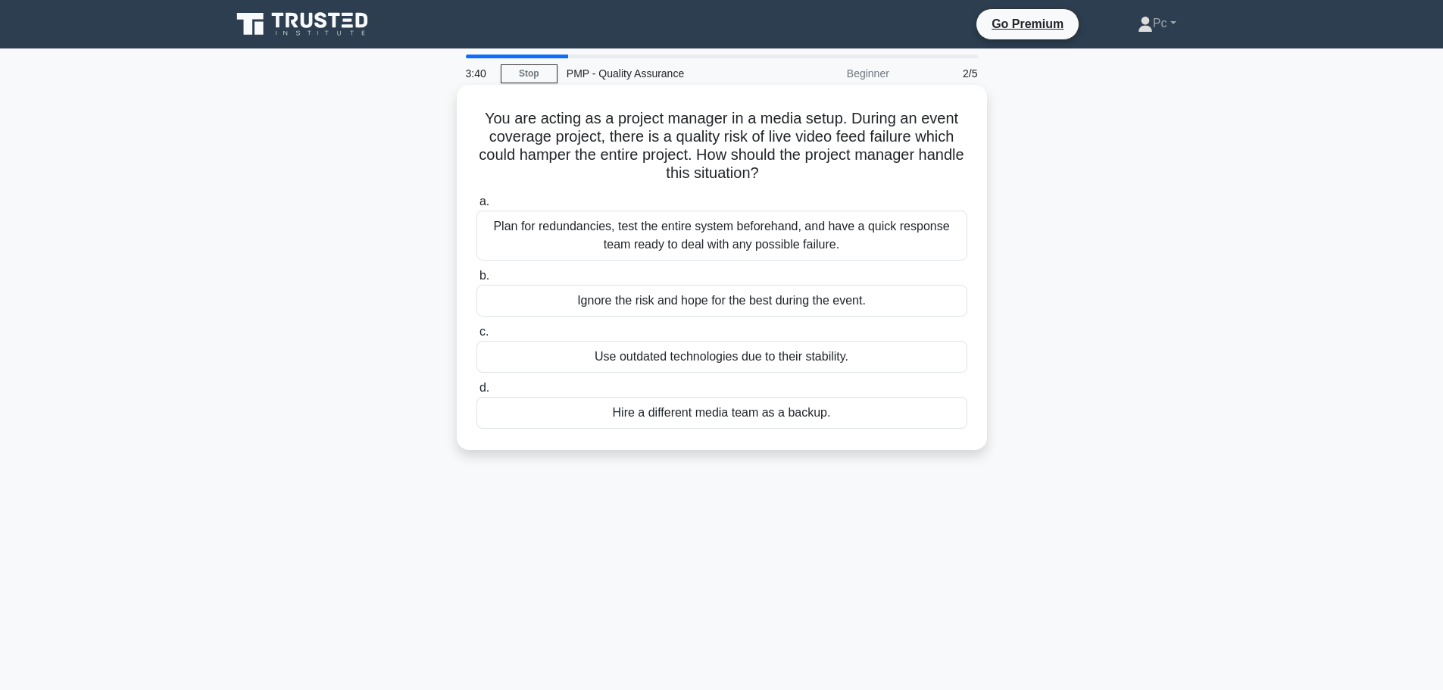
click at [757, 250] on div "Plan for redundancies, test the entire system beforehand, and have a quick resp…" at bounding box center [722, 236] width 491 height 50
click at [477, 207] on input "a. Plan for redundancies, test the entire system beforehand, and have a quick r…" at bounding box center [477, 202] width 0 height 10
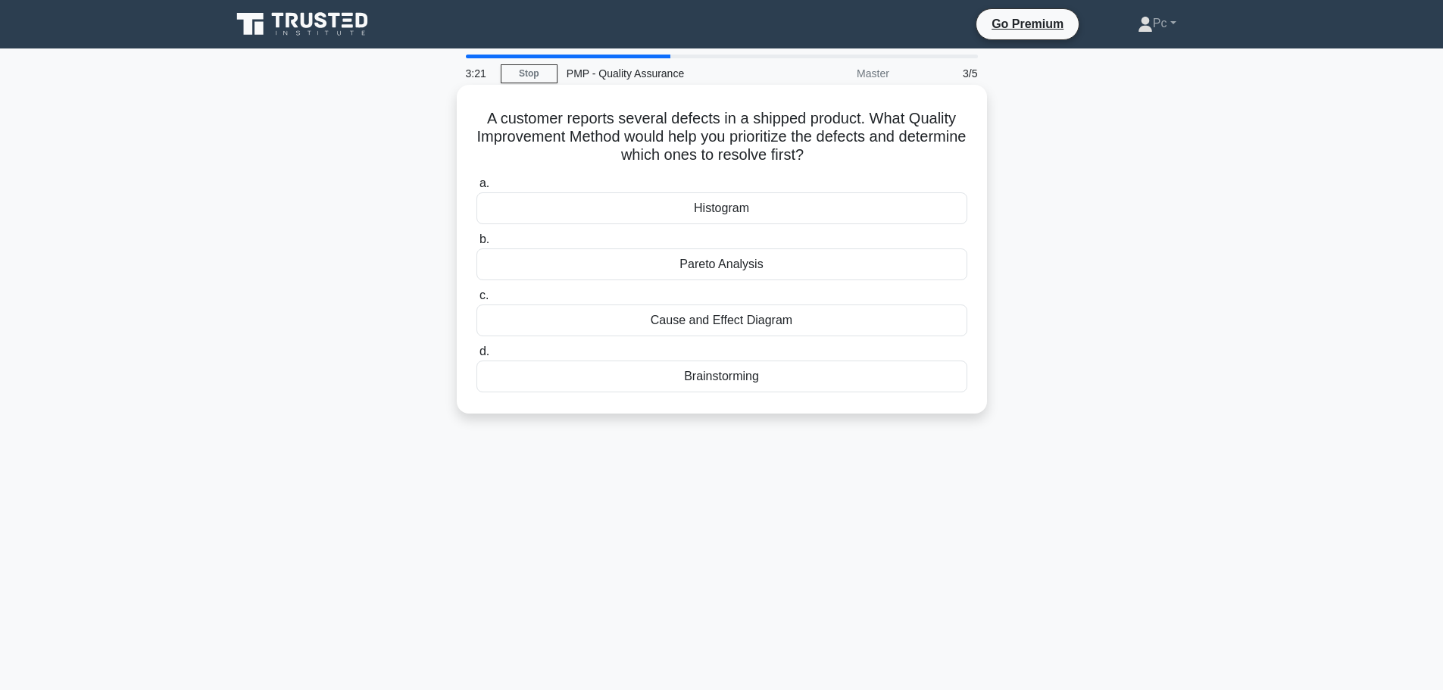
click at [768, 332] on div "Cause and Effect Diagram" at bounding box center [722, 321] width 491 height 32
click at [477, 301] on input "c. Cause and Effect Diagram" at bounding box center [477, 296] width 0 height 10
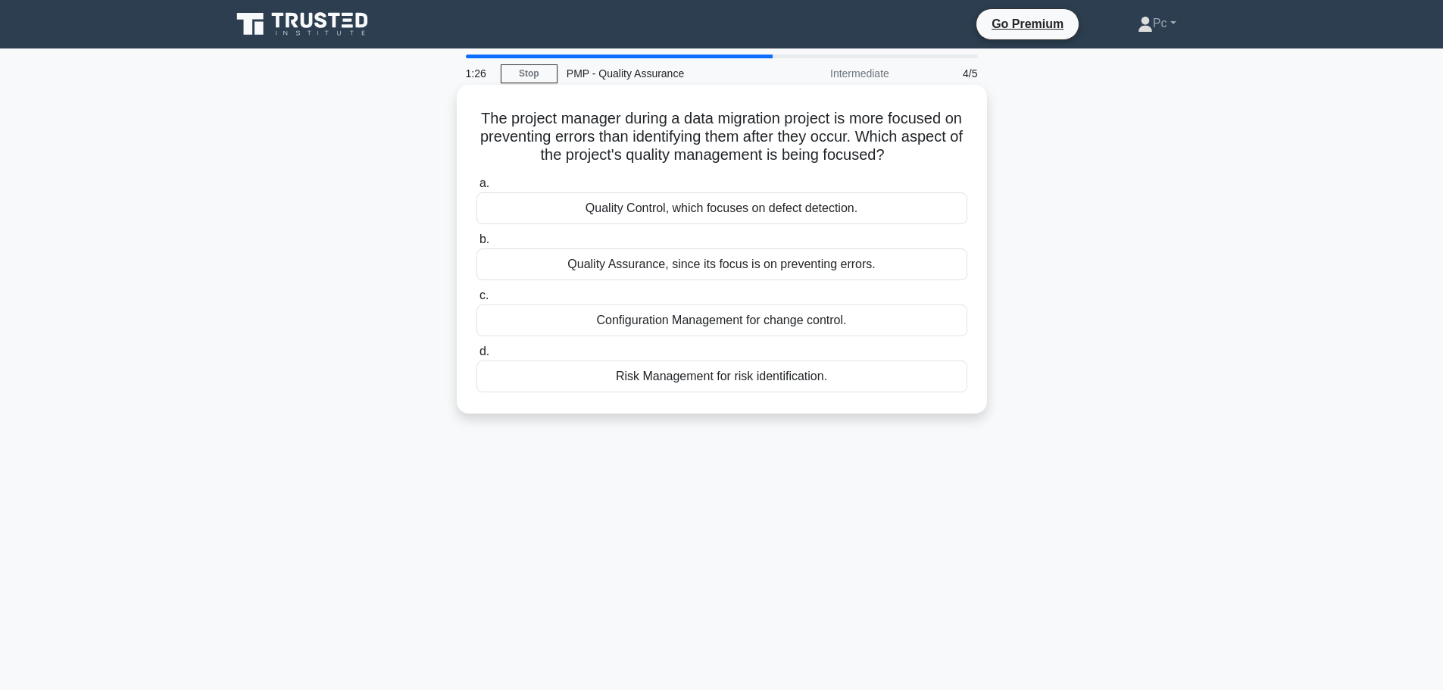
click at [868, 270] on div "Quality Assurance, since its focus is on preventing errors." at bounding box center [722, 264] width 491 height 32
click at [477, 245] on input "b. Quality Assurance, since its focus is on preventing errors." at bounding box center [477, 240] width 0 height 10
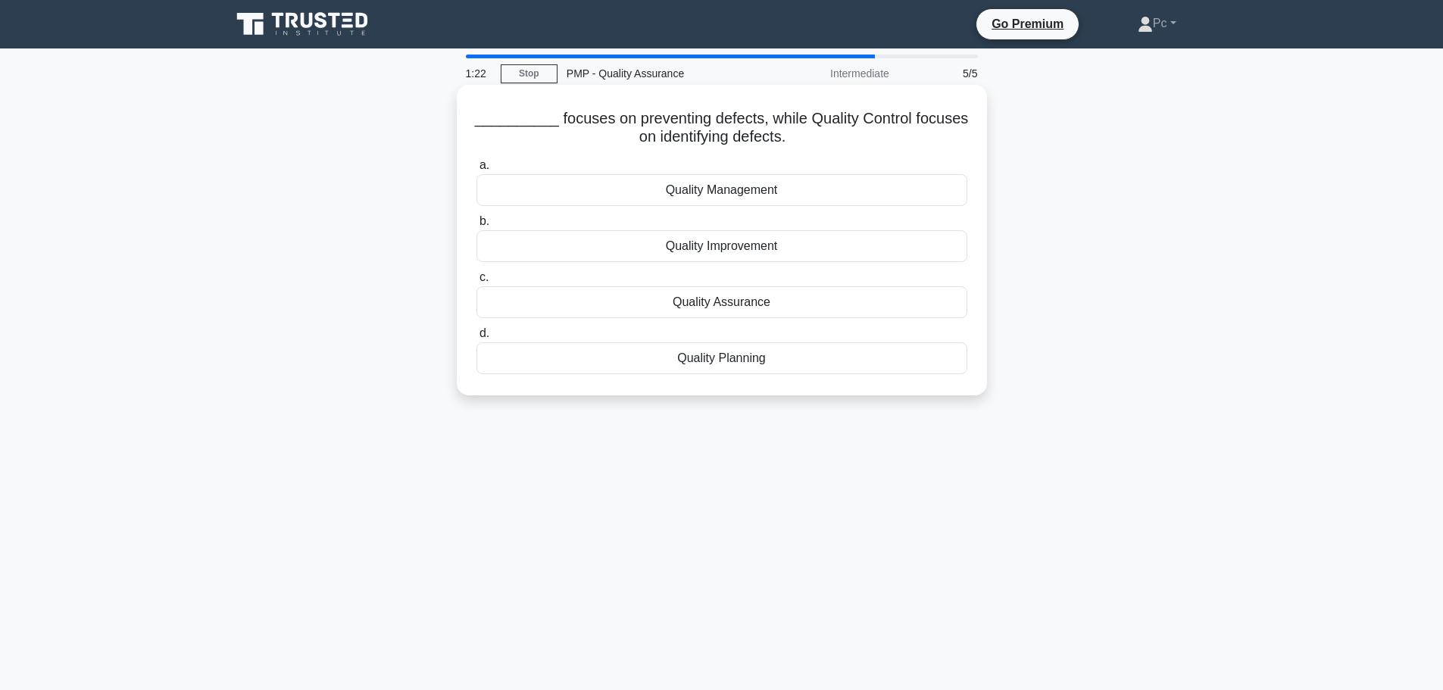
click at [848, 305] on div "Quality Assurance" at bounding box center [722, 302] width 491 height 32
click at [477, 283] on input "c. Quality Assurance" at bounding box center [477, 278] width 0 height 10
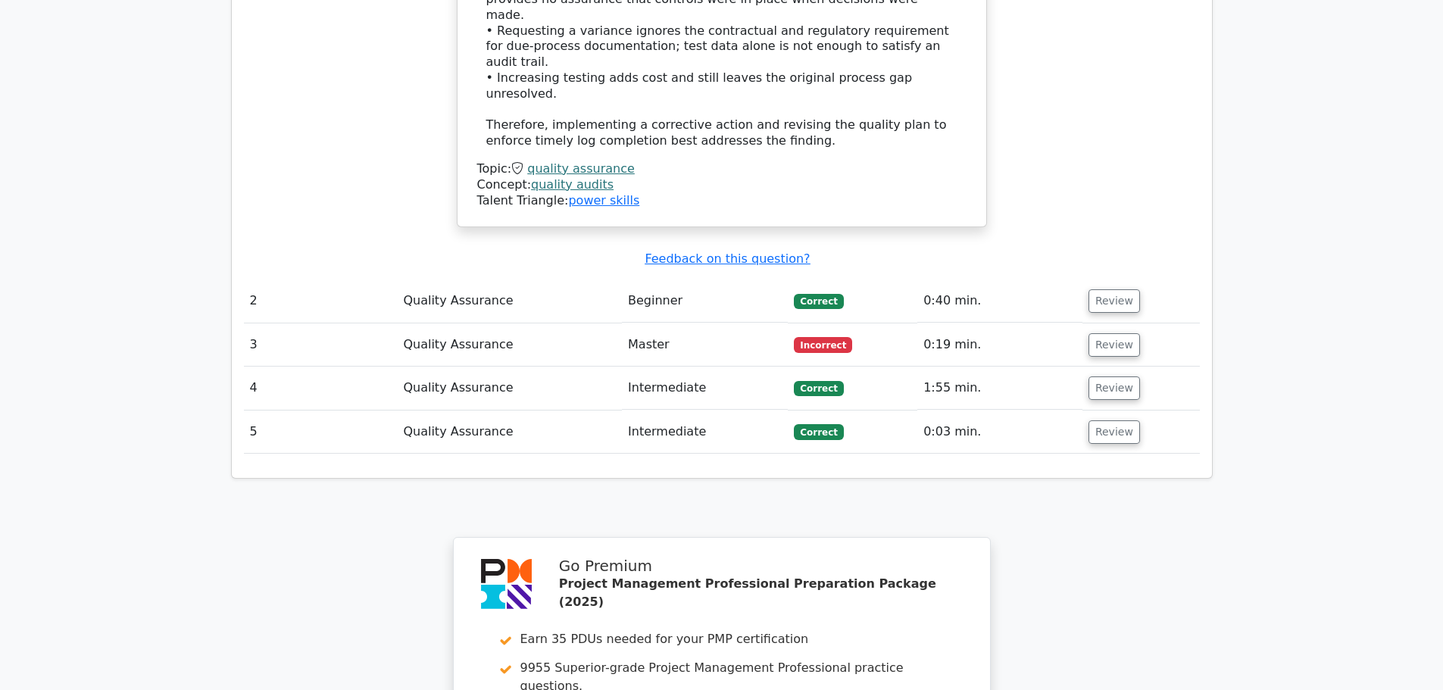
scroll to position [1818, 0]
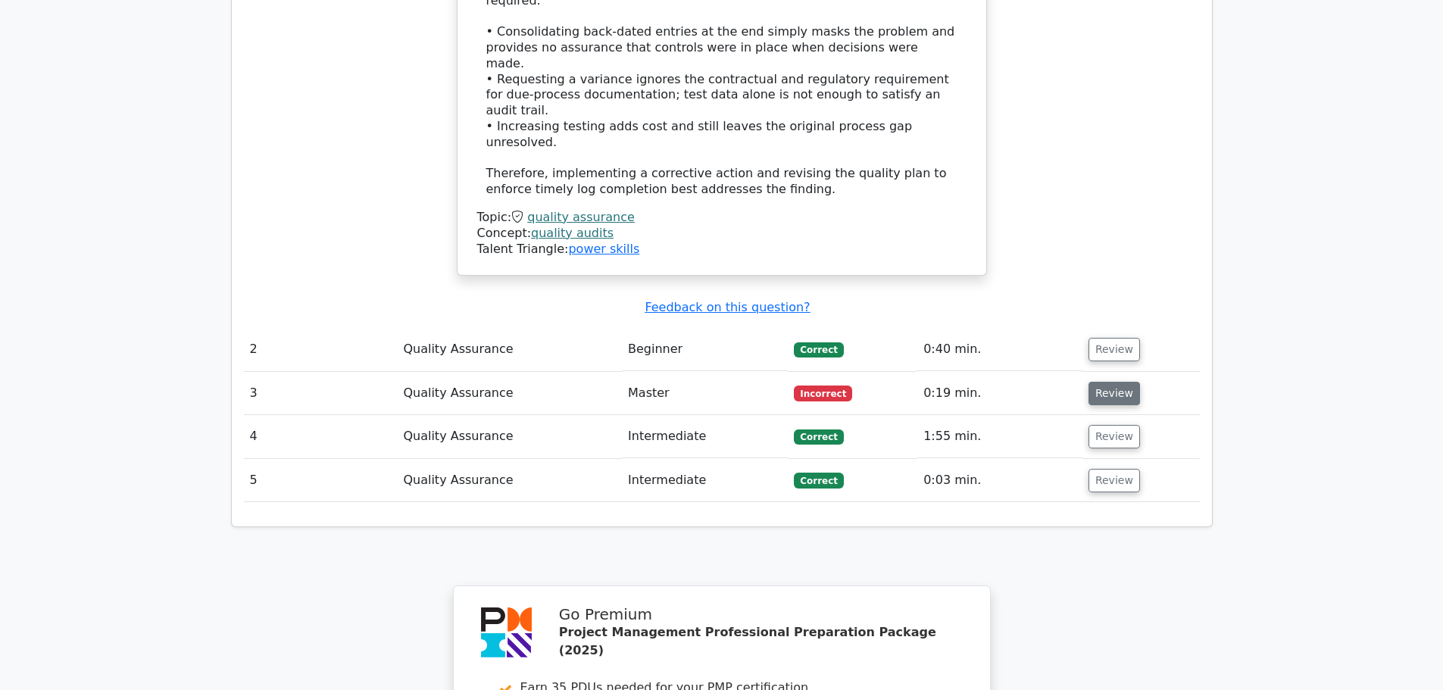
click at [1115, 382] on button "Review" at bounding box center [1115, 393] width 52 height 23
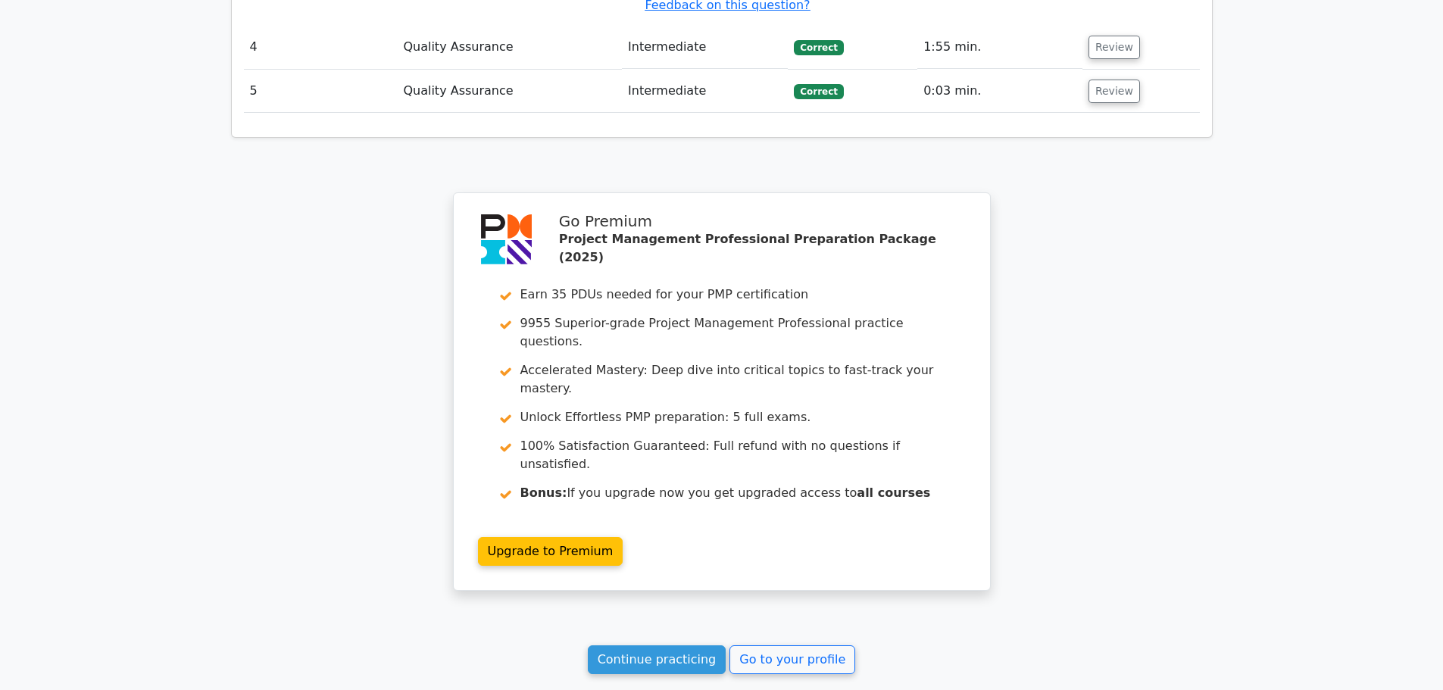
scroll to position [2846, 0]
click at [652, 645] on link "Continue practicing" at bounding box center [657, 659] width 139 height 29
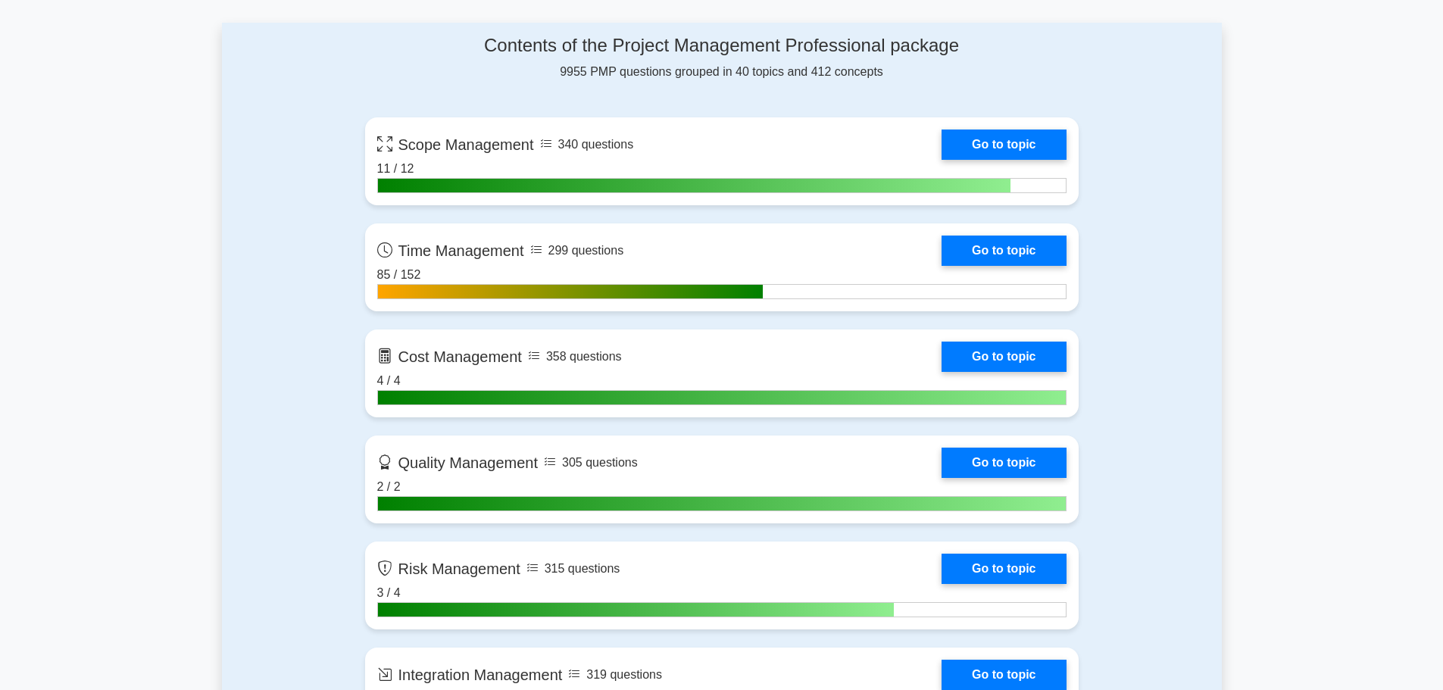
scroll to position [985, 0]
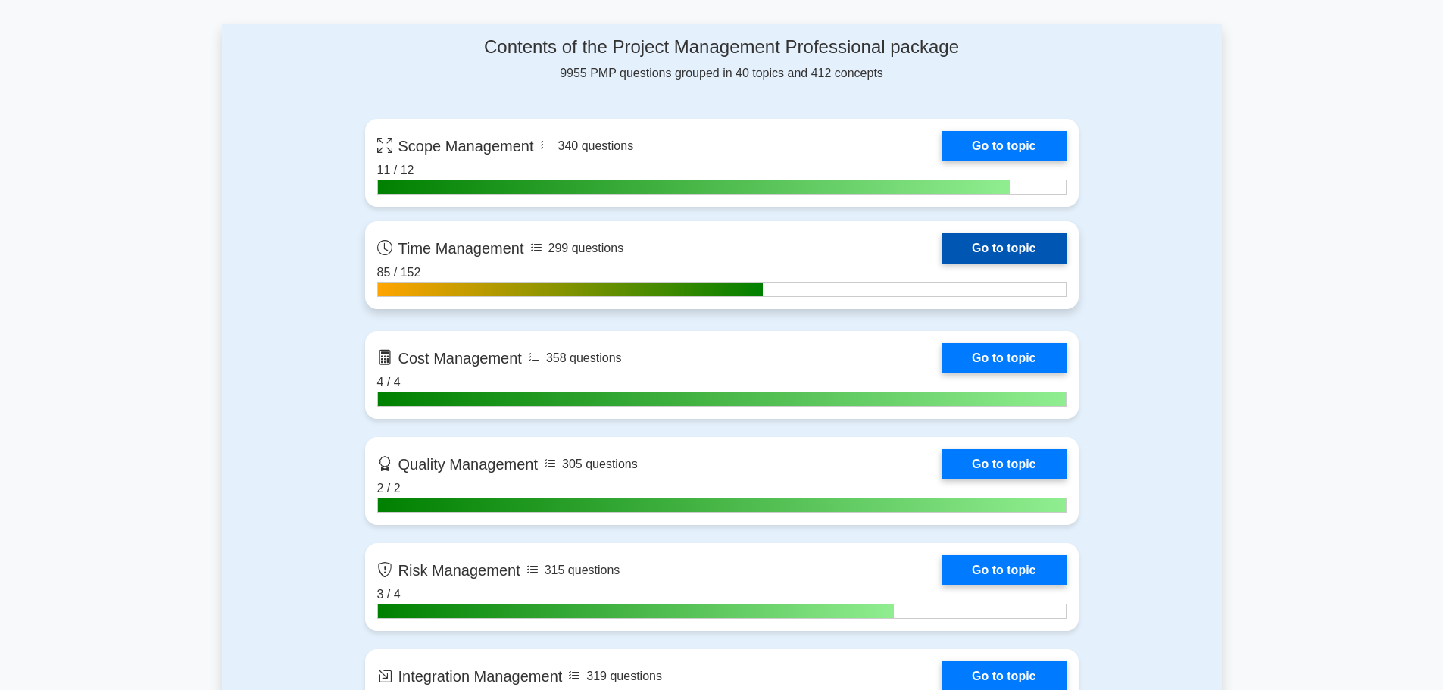
click at [942, 255] on link "Go to topic" at bounding box center [1004, 248] width 124 height 30
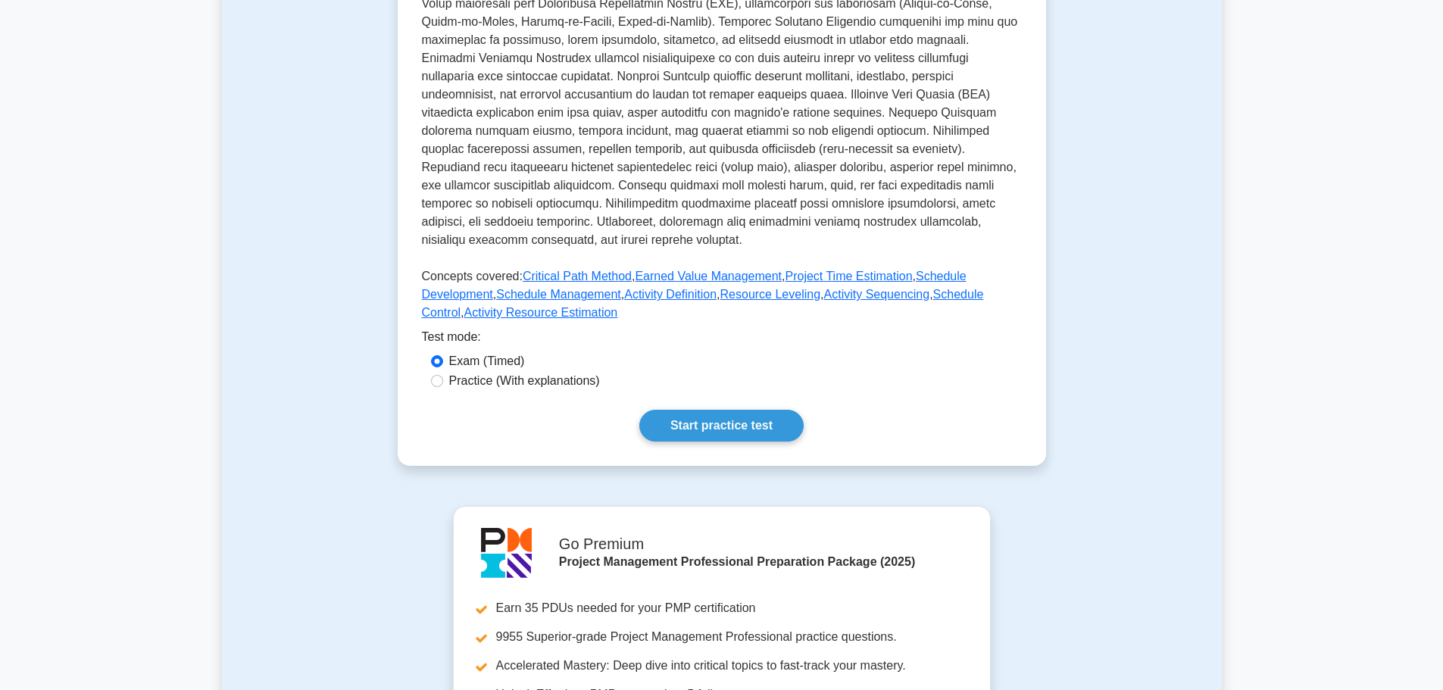
scroll to position [530, 0]
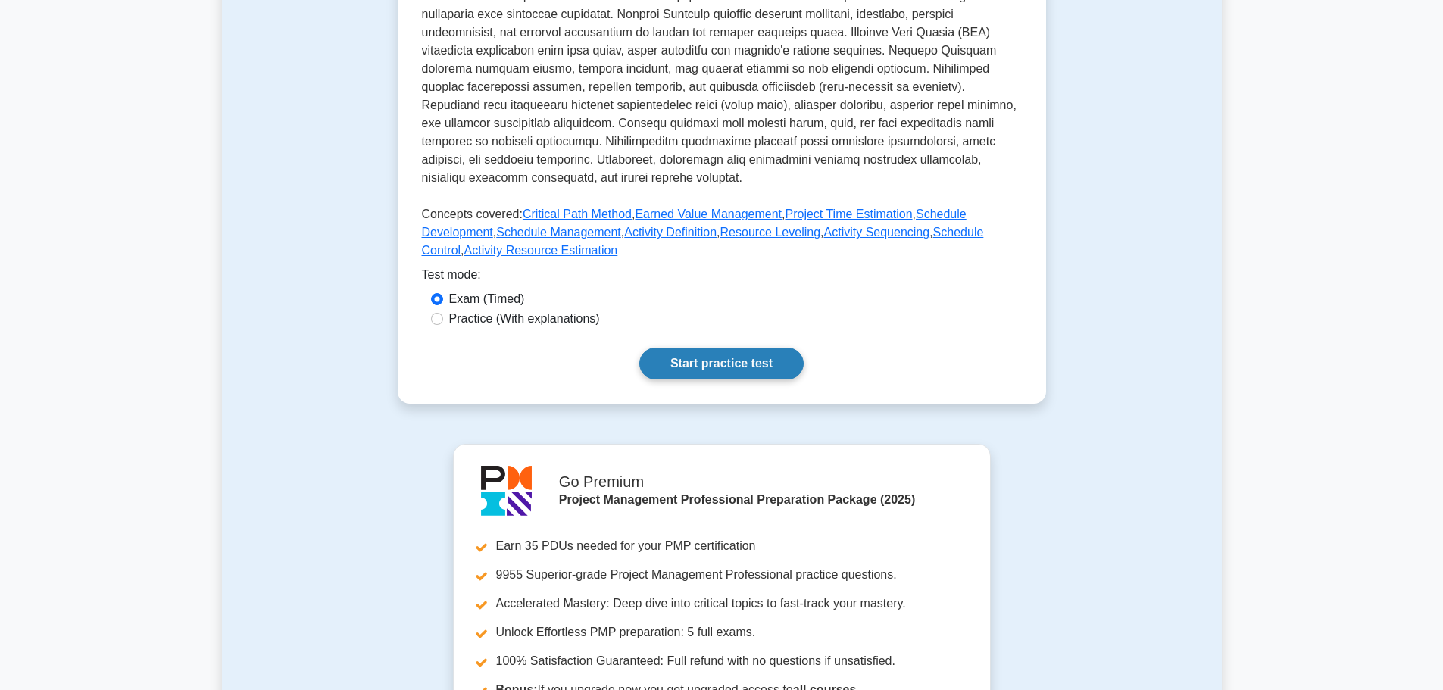
click at [723, 369] on link "Start practice test" at bounding box center [721, 364] width 164 height 32
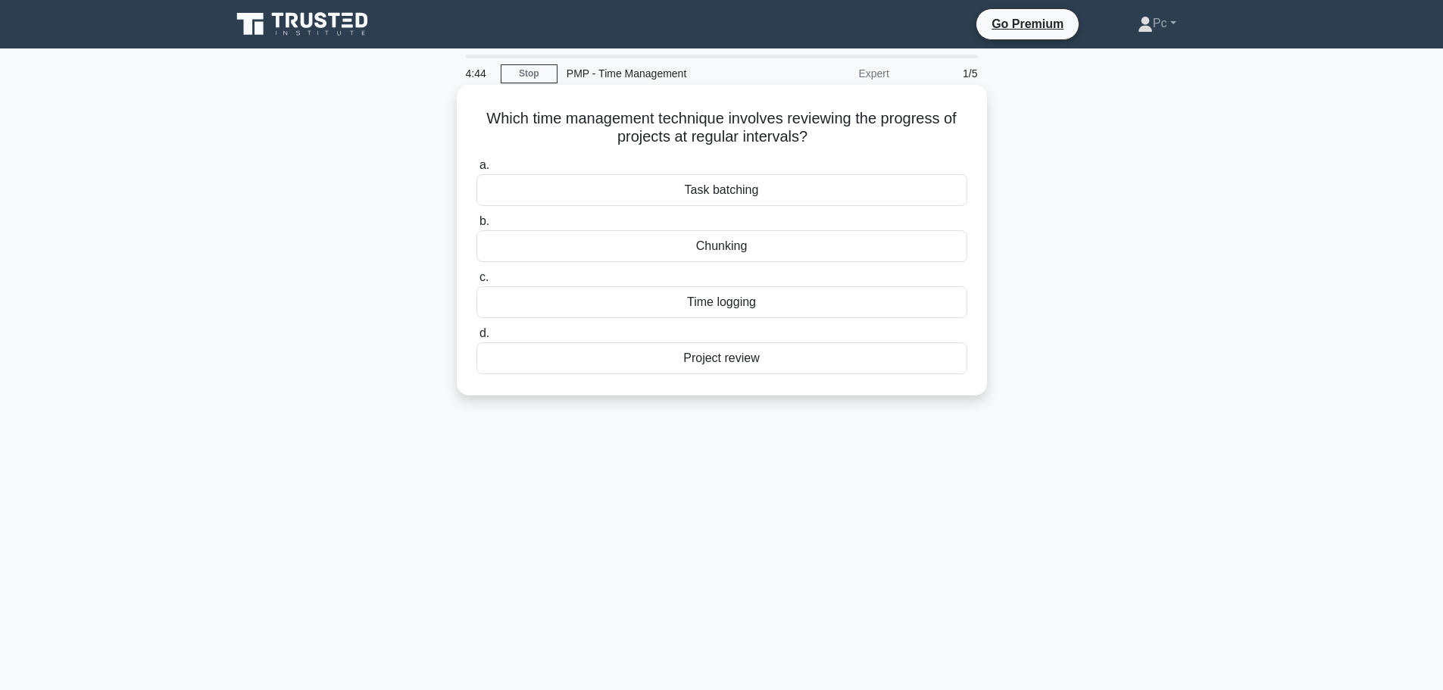
click at [733, 194] on div "Task batching" at bounding box center [722, 190] width 491 height 32
click at [477, 170] on input "a. Task batching" at bounding box center [477, 166] width 0 height 10
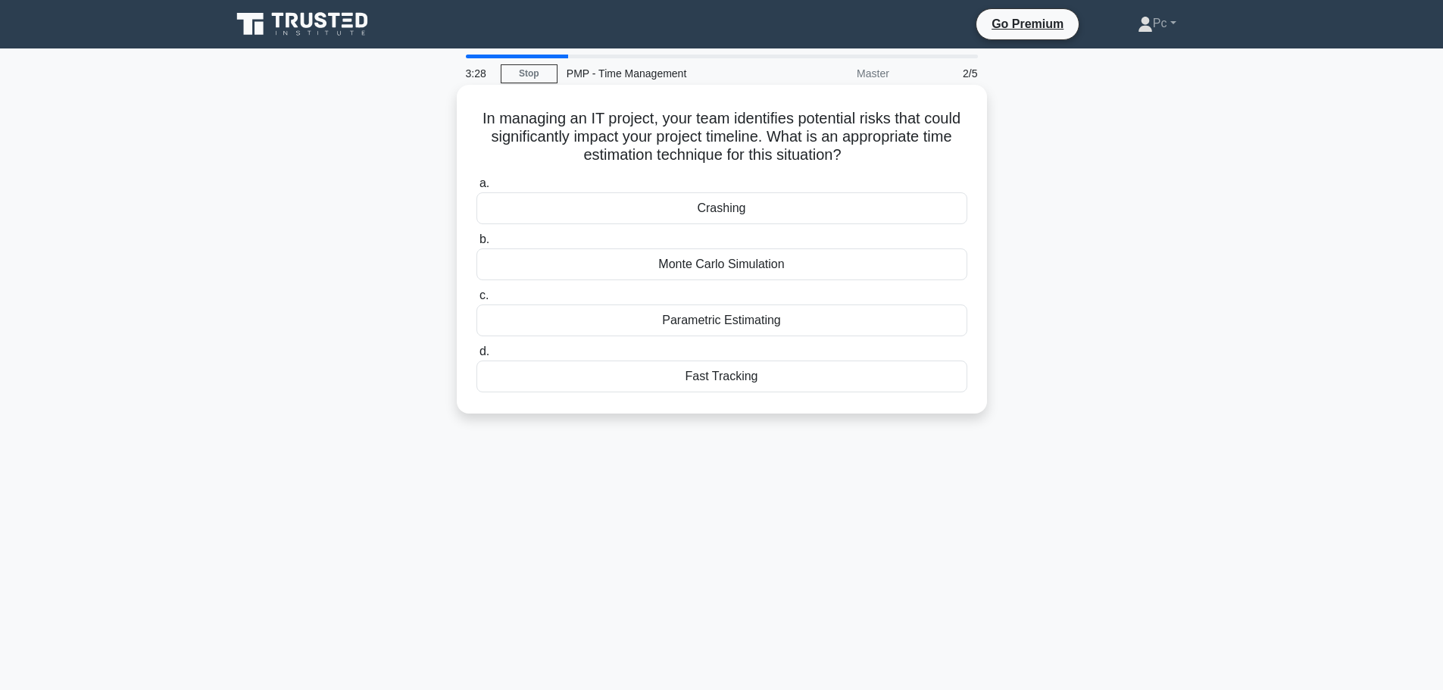
click at [758, 277] on div "Monte Carlo Simulation" at bounding box center [722, 264] width 491 height 32
click at [477, 245] on input "b. Monte Carlo Simulation" at bounding box center [477, 240] width 0 height 10
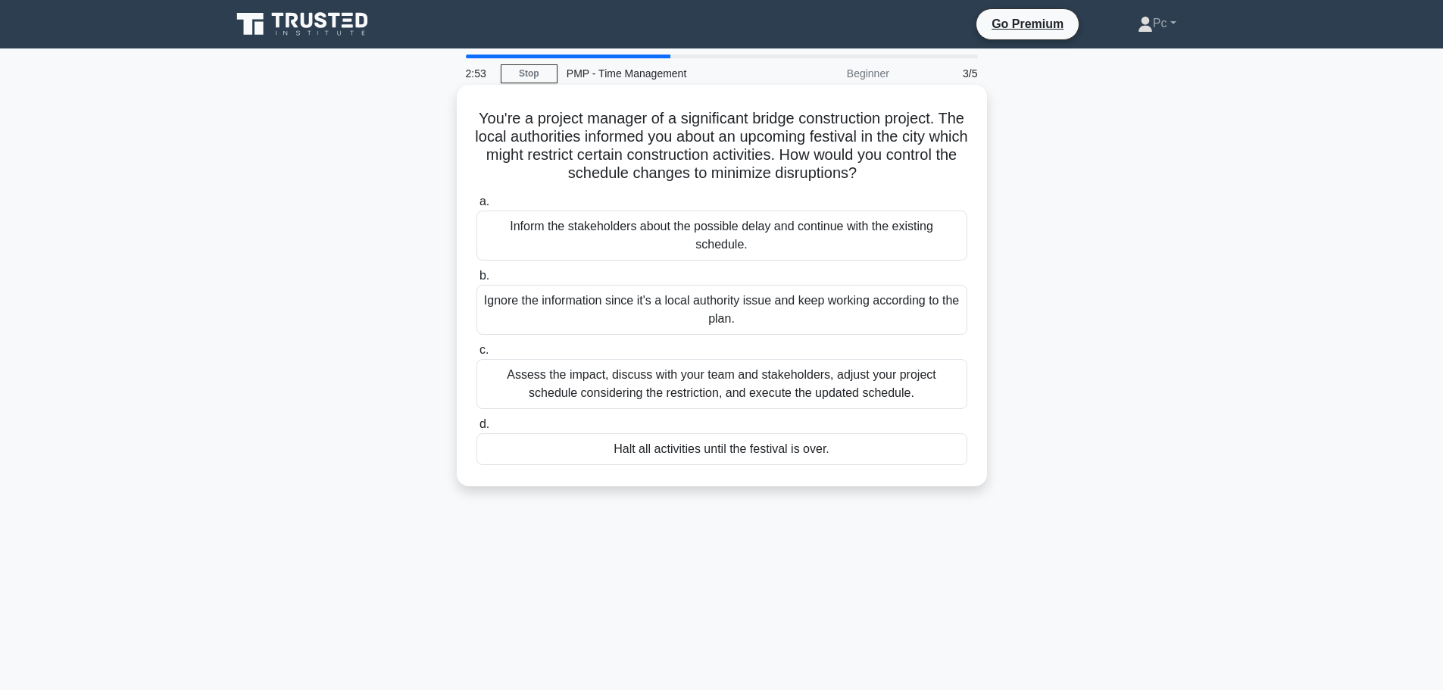
click at [806, 391] on div "Assess the impact, discuss with your team and stakeholders, adjust your project…" at bounding box center [722, 384] width 491 height 50
click at [477, 355] on input "c. Assess the impact, discuss with your team and stakeholders, adjust your proj…" at bounding box center [477, 350] width 0 height 10
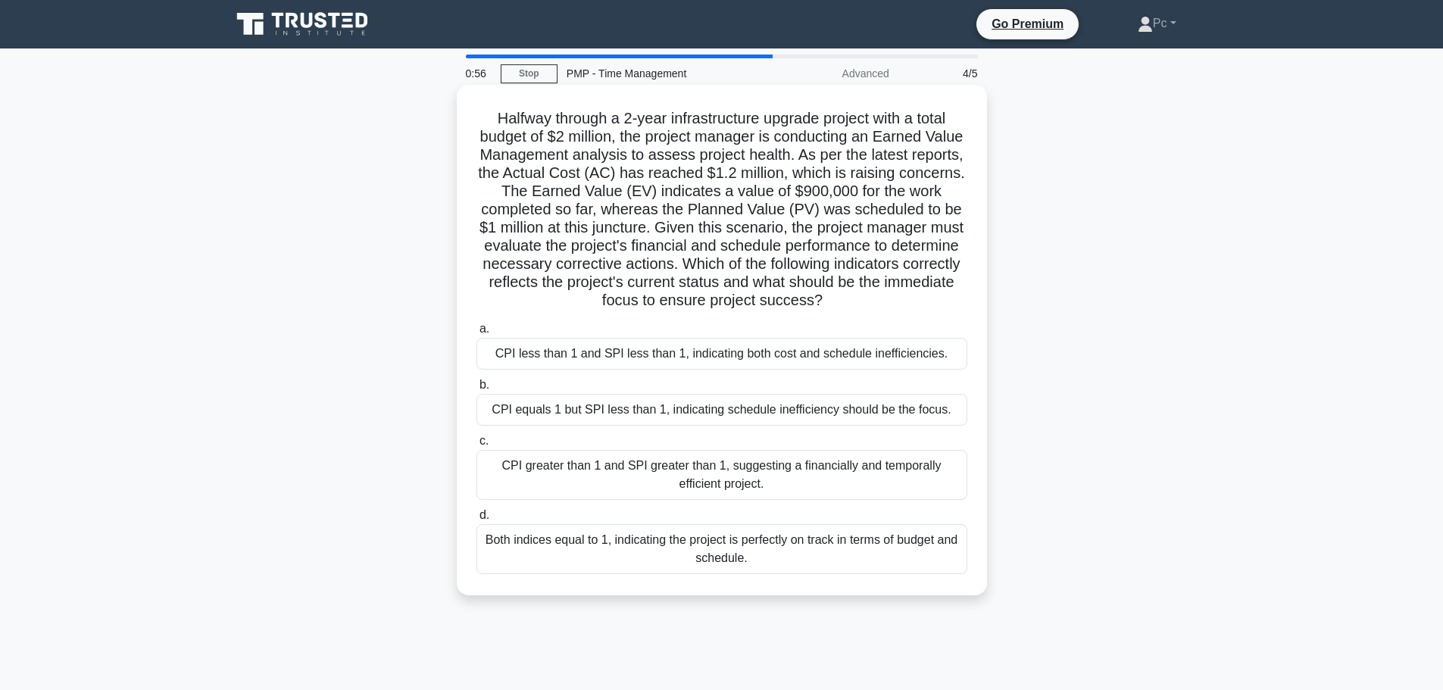
click at [761, 358] on div "CPI less than 1 and SPI less than 1, indicating both cost and schedule ineffici…" at bounding box center [722, 354] width 491 height 32
click at [477, 334] on input "a. CPI less than 1 and SPI less than 1, indicating both cost and schedule ineff…" at bounding box center [477, 329] width 0 height 10
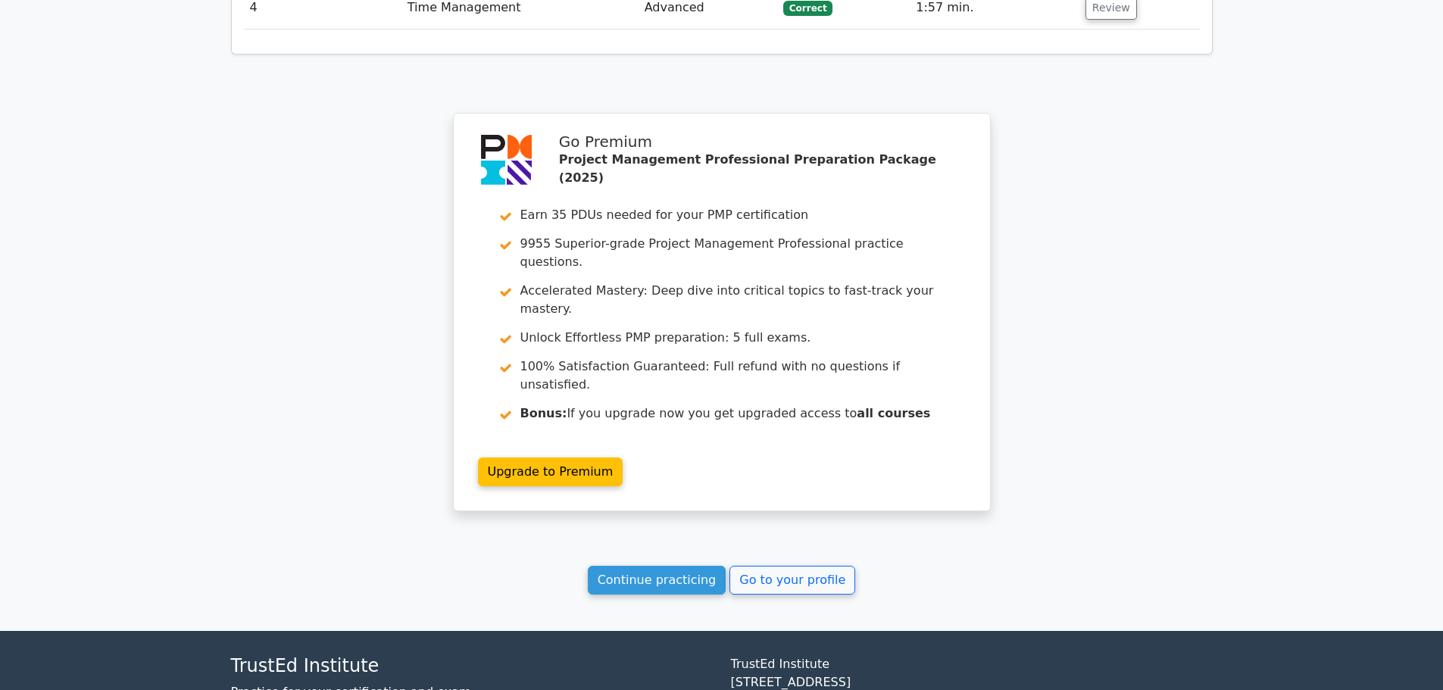
scroll to position [1958, 0]
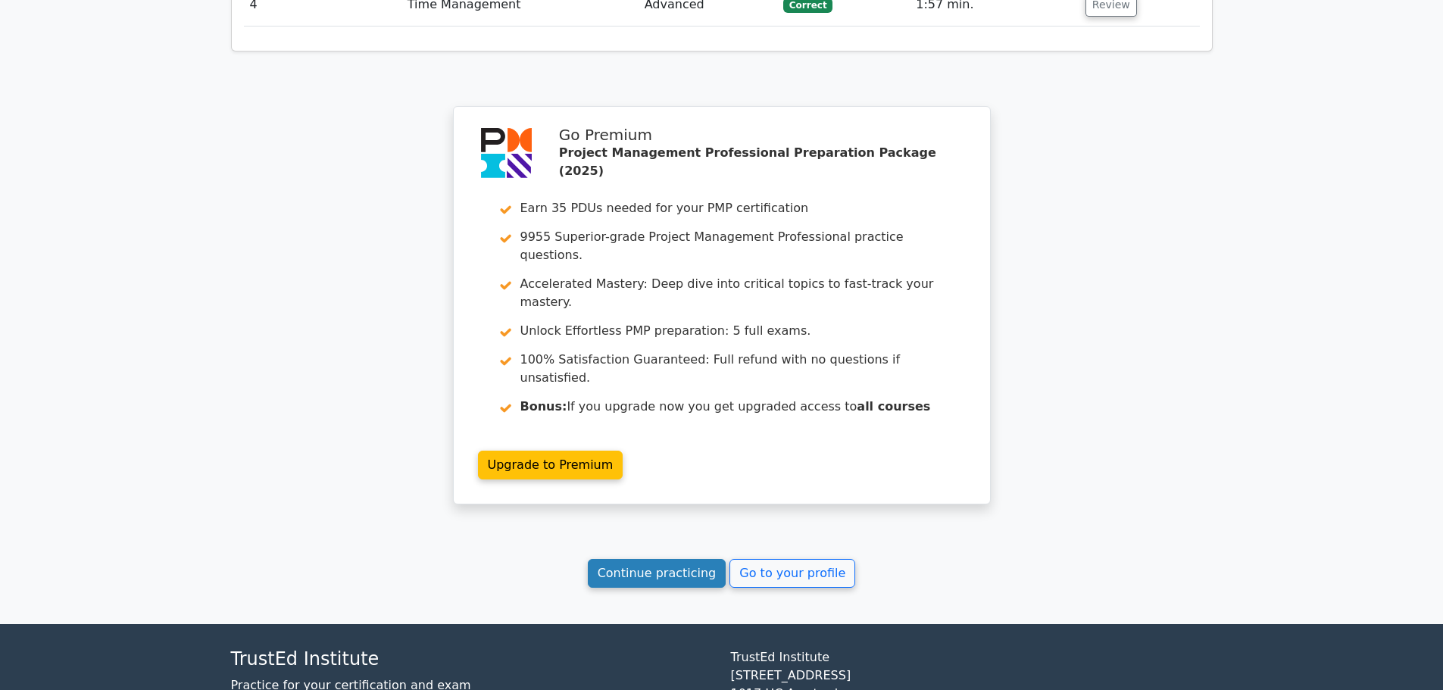
click at [670, 559] on link "Continue practicing" at bounding box center [657, 573] width 139 height 29
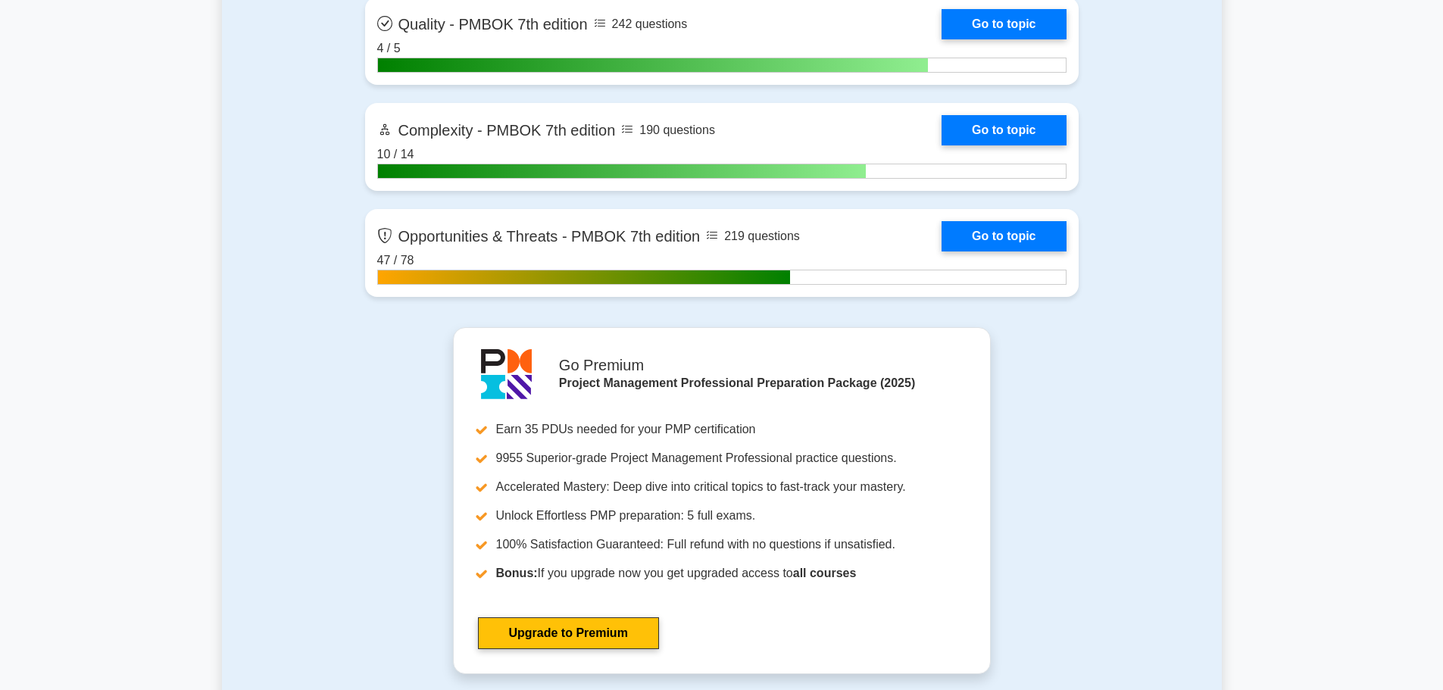
scroll to position [4697, 0]
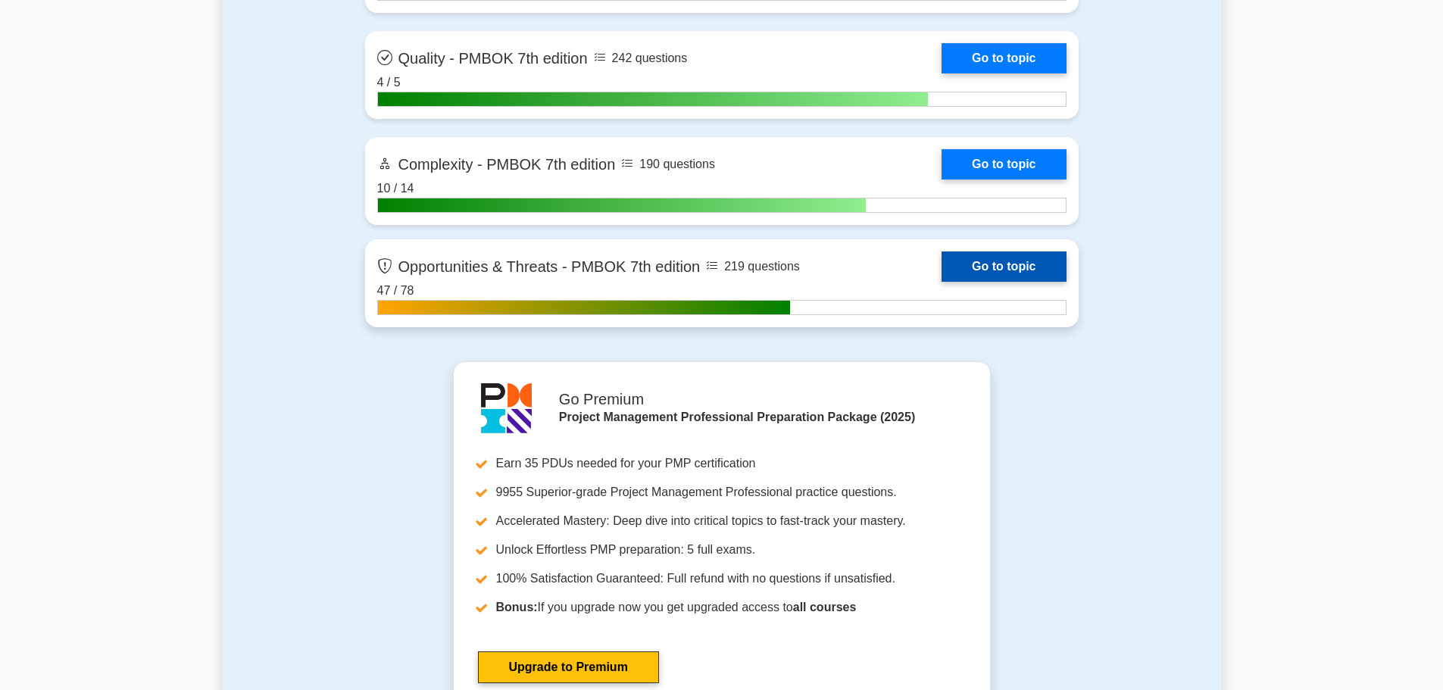
click at [942, 268] on link "Go to topic" at bounding box center [1004, 267] width 124 height 30
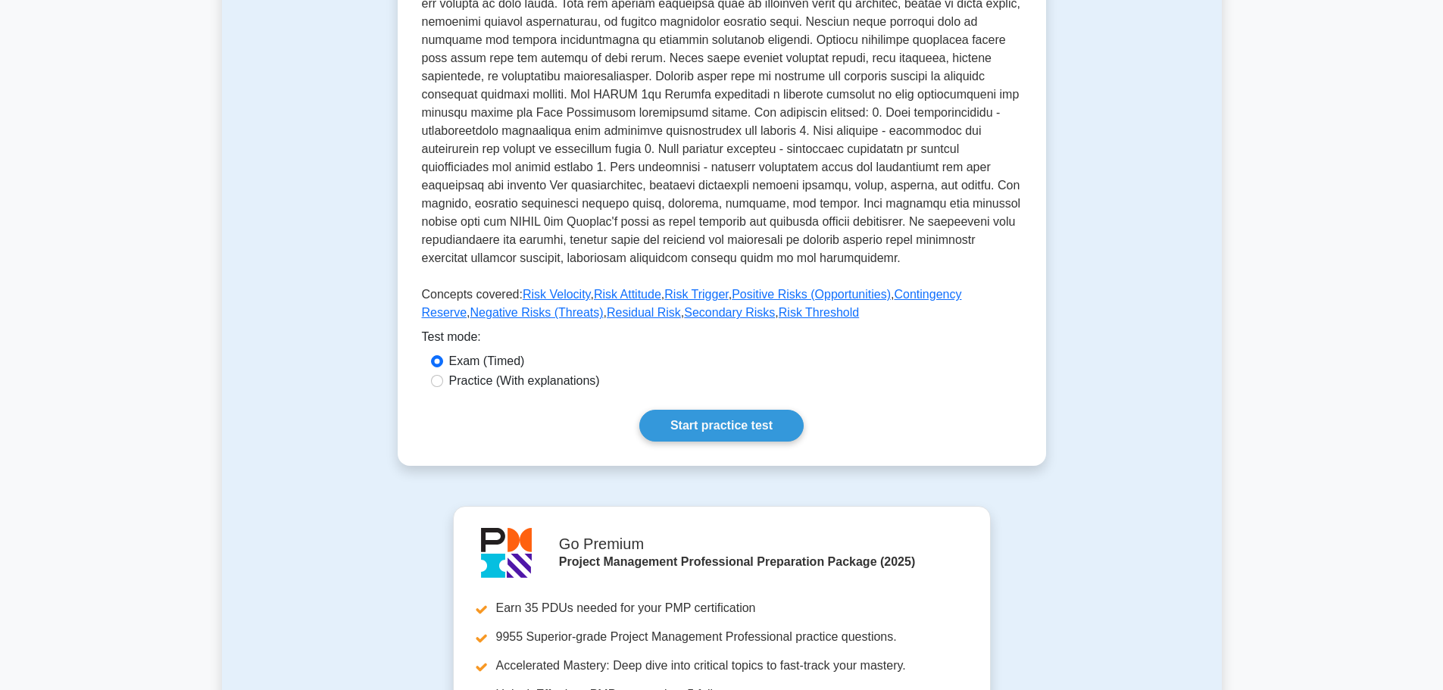
scroll to position [455, 0]
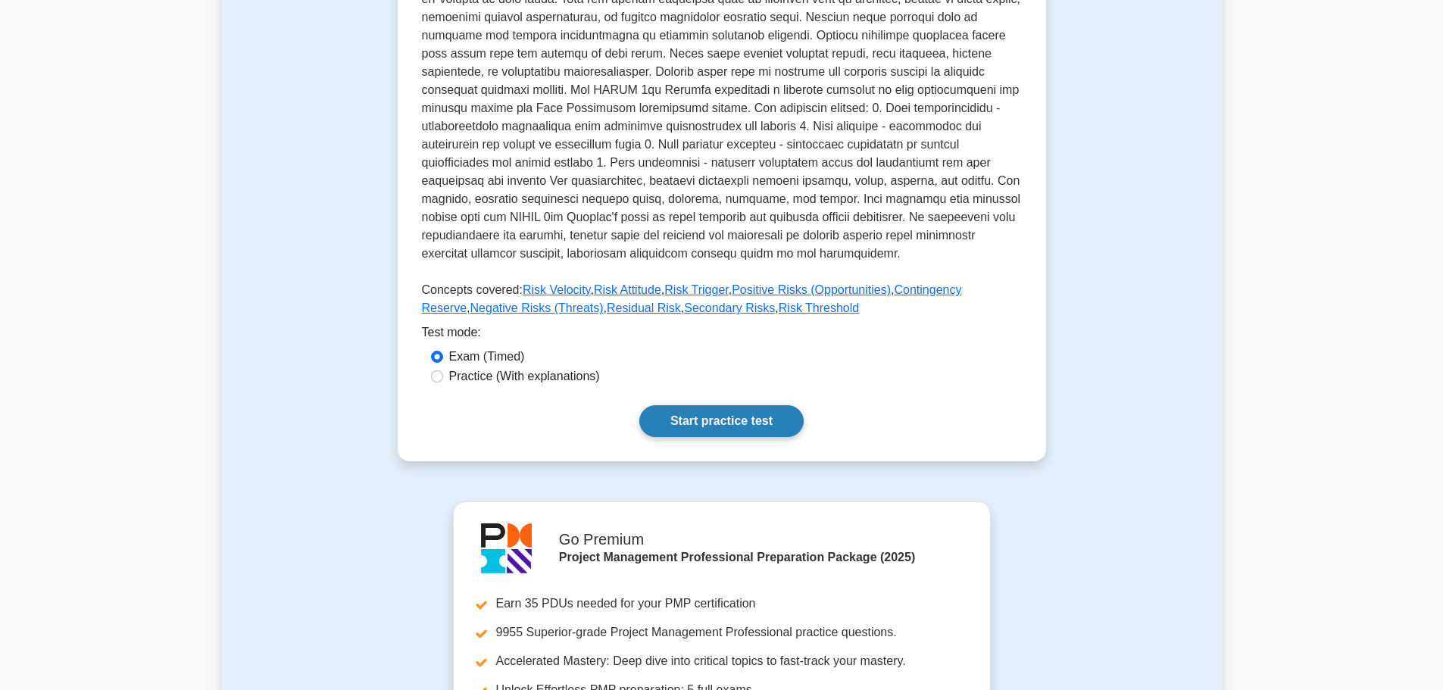
click at [714, 417] on link "Start practice test" at bounding box center [721, 421] width 164 height 32
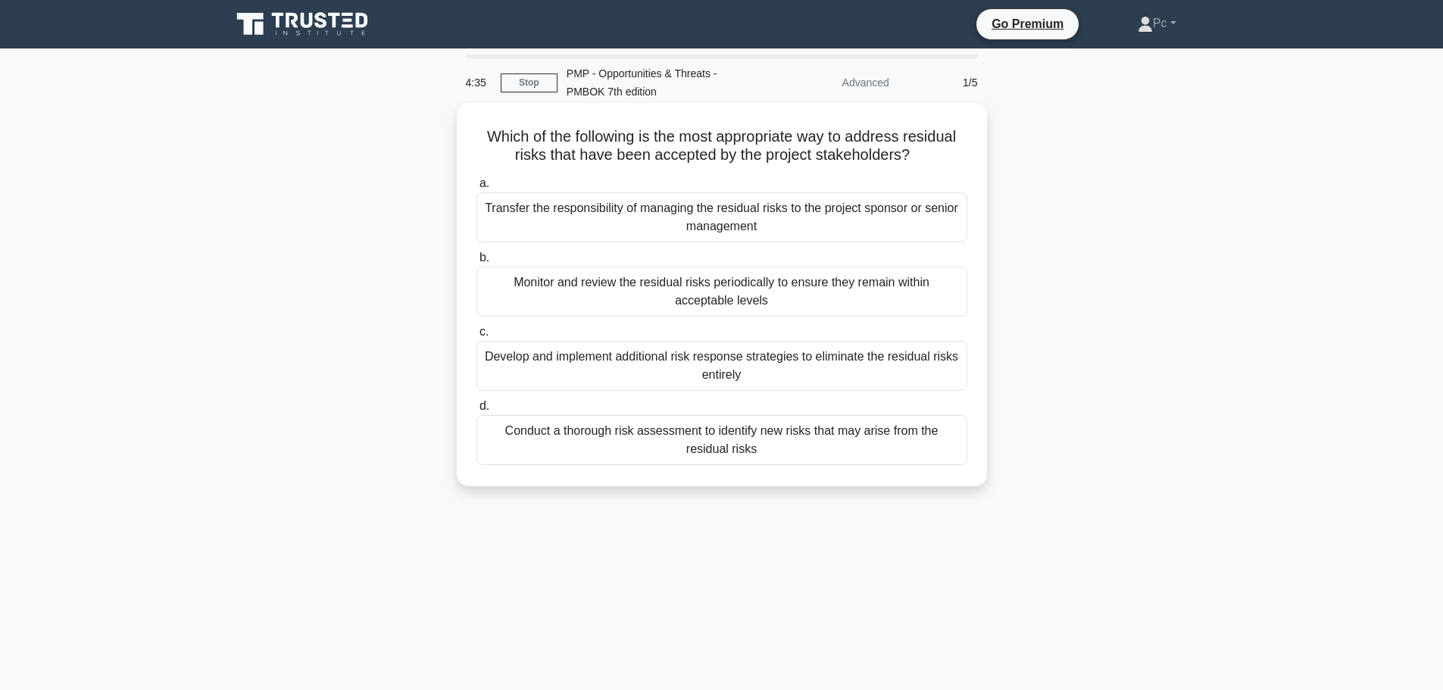
click at [738, 298] on div "Monitor and review the residual risks periodically to ensure they remain within…" at bounding box center [722, 292] width 491 height 50
click at [477, 263] on input "b. Monitor and review the residual risks periodically to ensure they remain wit…" at bounding box center [477, 258] width 0 height 10
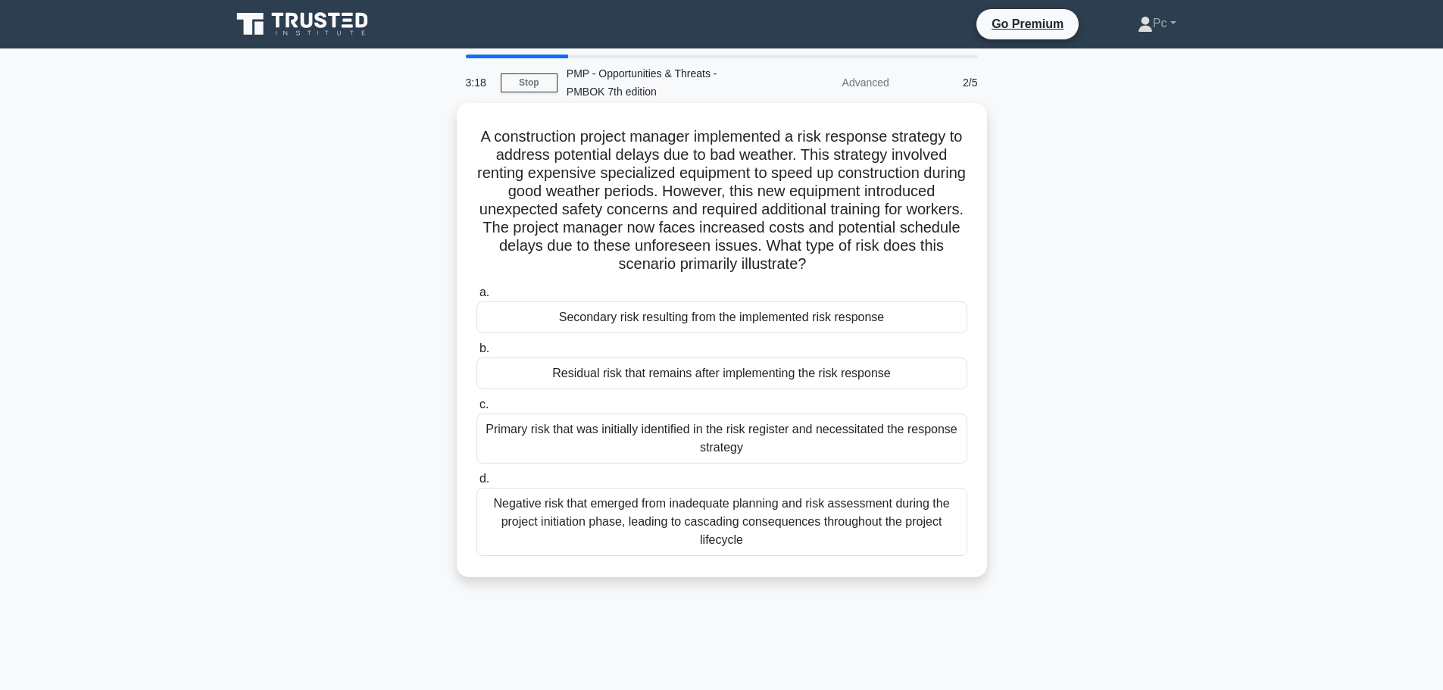
click at [793, 324] on div "Secondary risk resulting from the implemented risk response" at bounding box center [722, 318] width 491 height 32
click at [477, 298] on input "a. Secondary risk resulting from the implemented risk response" at bounding box center [477, 293] width 0 height 10
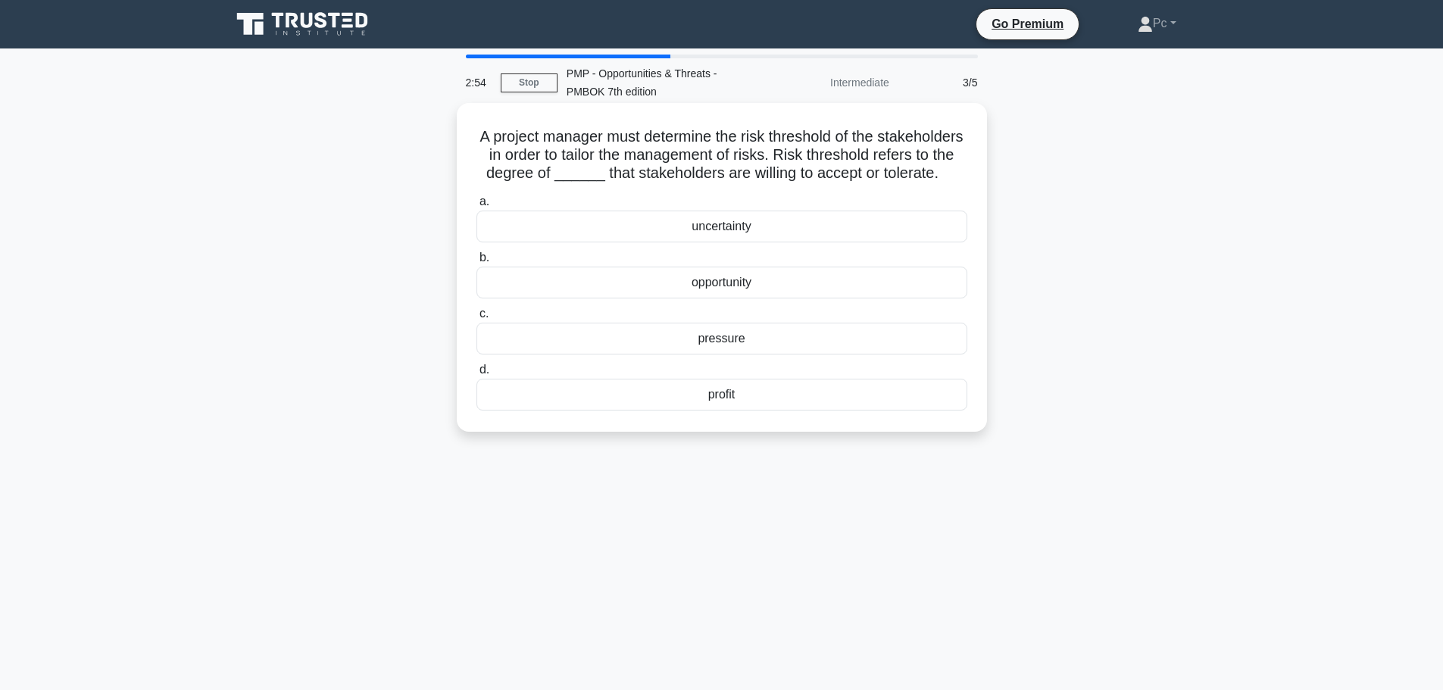
click at [812, 242] on div "uncertainty" at bounding box center [722, 227] width 491 height 32
click at [477, 207] on input "a. uncertainty" at bounding box center [477, 202] width 0 height 10
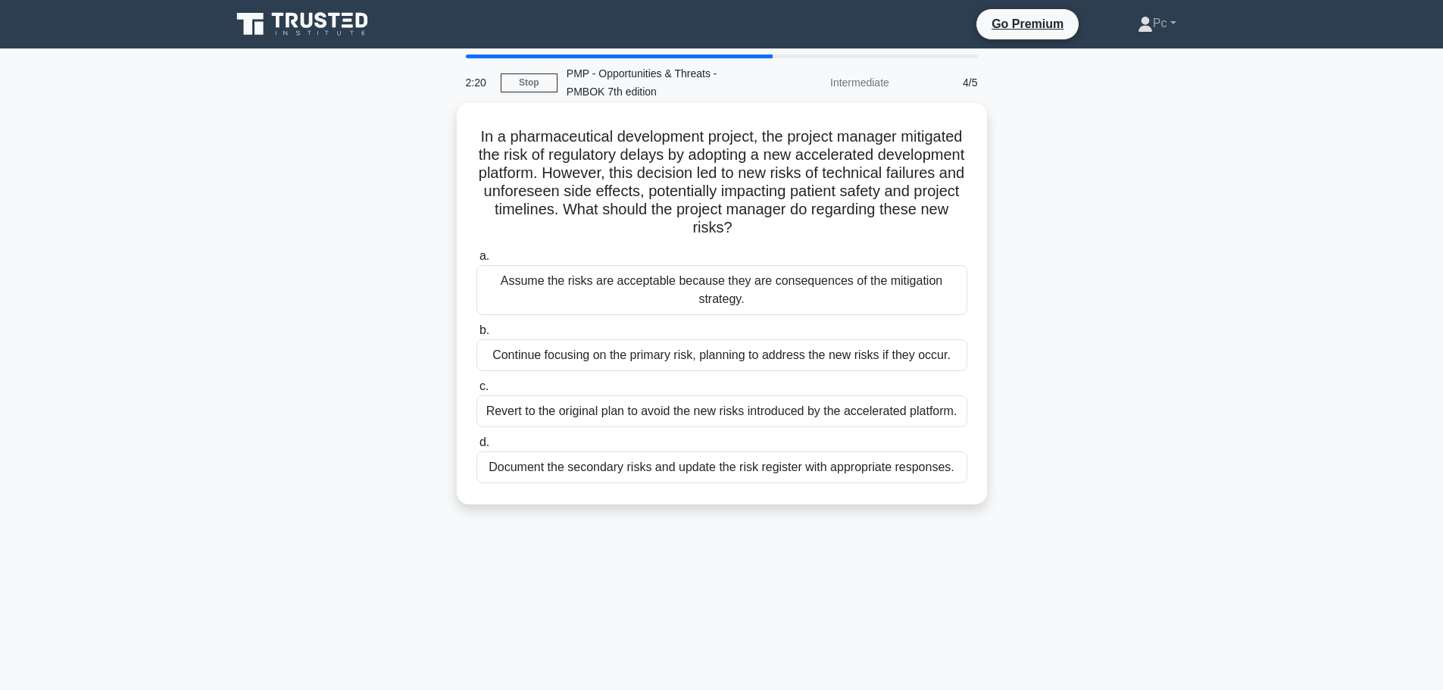
click at [846, 475] on div "Document the secondary risks and update the risk register with appropriate resp…" at bounding box center [722, 468] width 491 height 32
click at [477, 448] on input "d. Document the secondary risks and update the risk register with appropriate r…" at bounding box center [477, 443] width 0 height 10
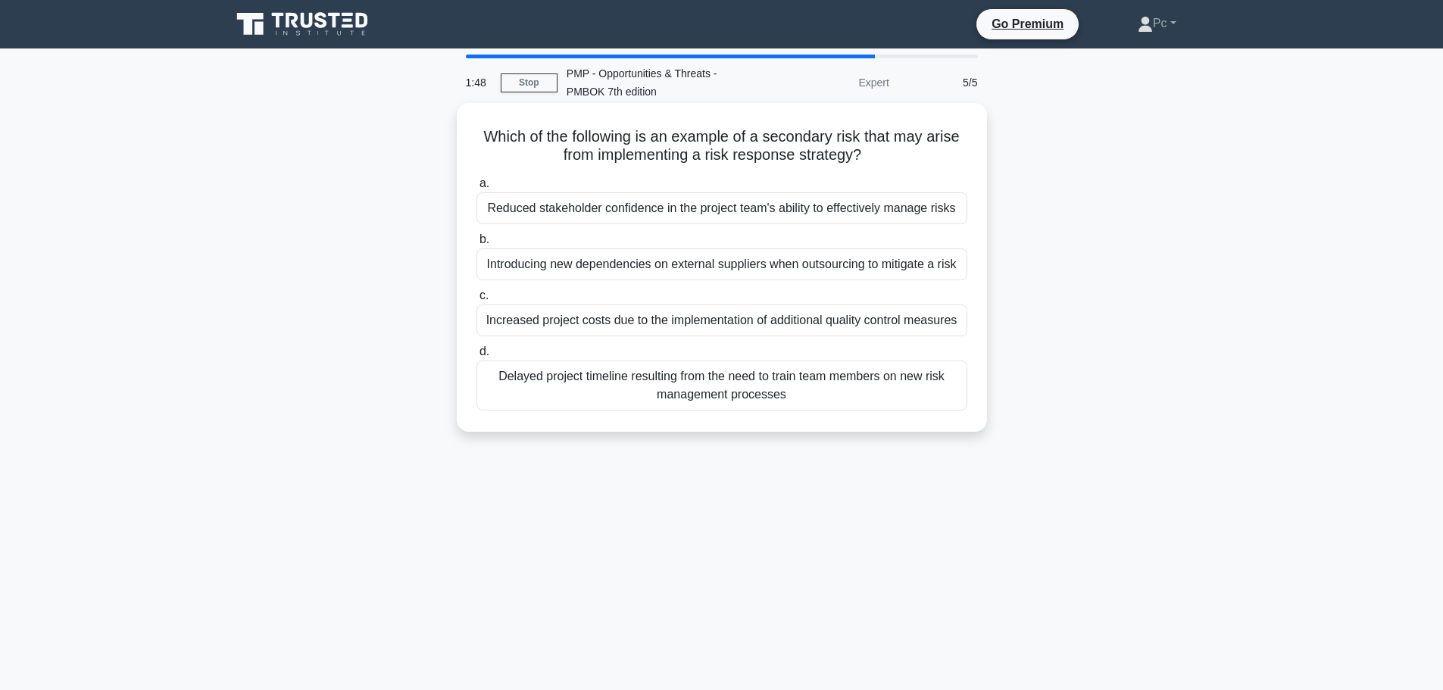
click at [903, 271] on div "Introducing new dependencies on external suppliers when outsourcing to mitigate…" at bounding box center [722, 264] width 491 height 32
click at [477, 245] on input "b. Introducing new dependencies on external suppliers when outsourcing to mitig…" at bounding box center [477, 240] width 0 height 10
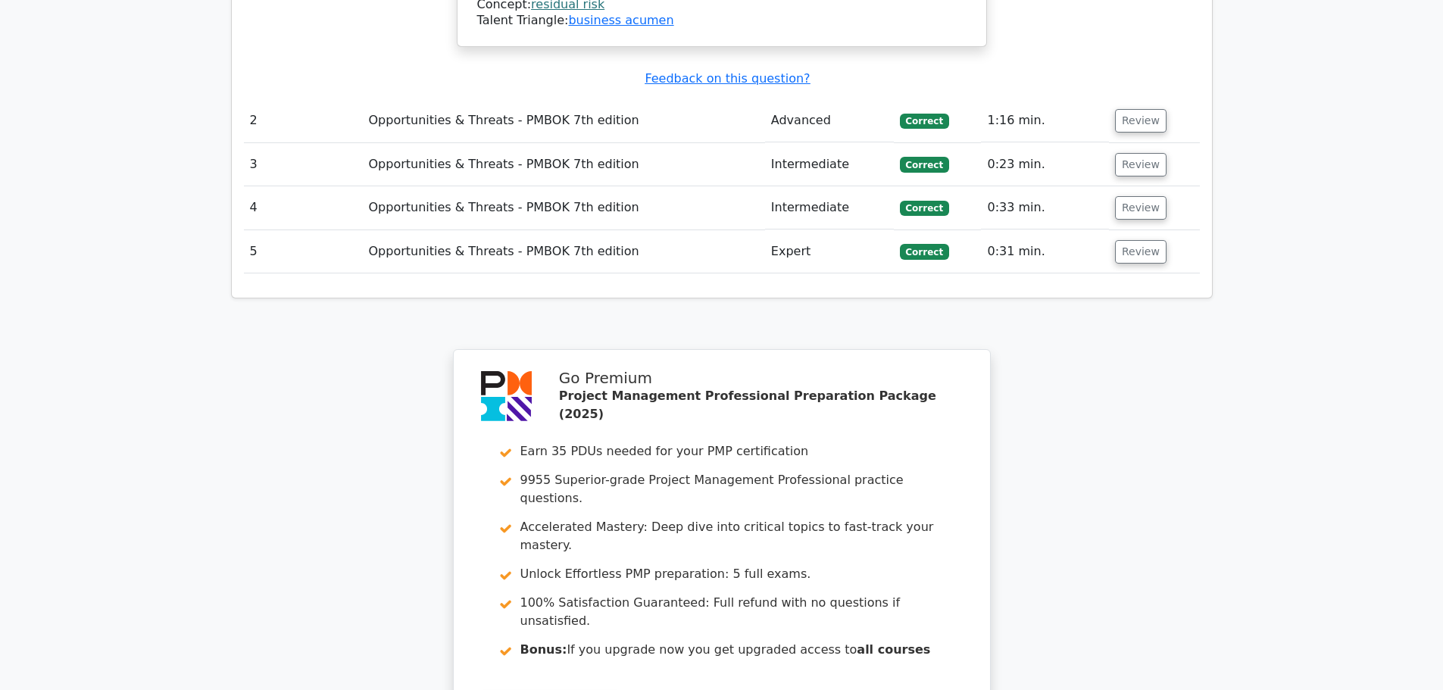
scroll to position [2144, 0]
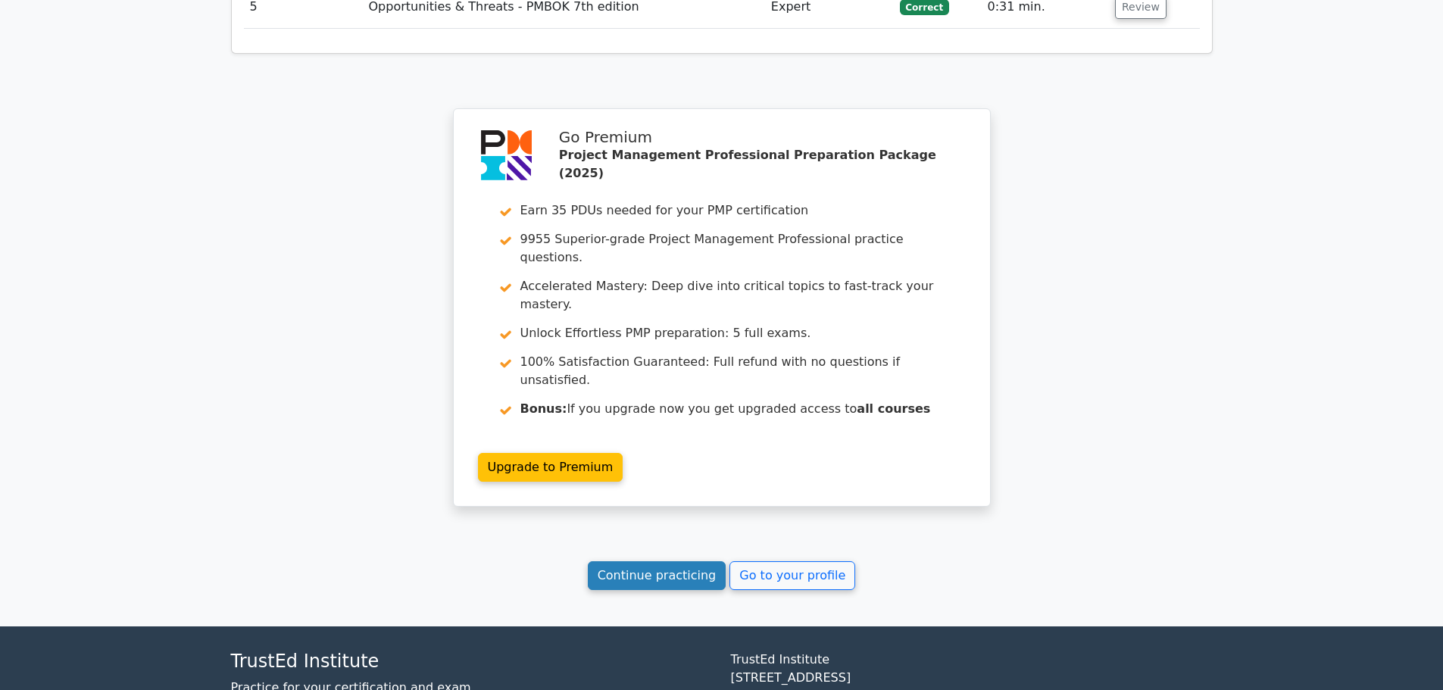
click at [660, 561] on link "Continue practicing" at bounding box center [657, 575] width 139 height 29
